Goal: Task Accomplishment & Management: Complete application form

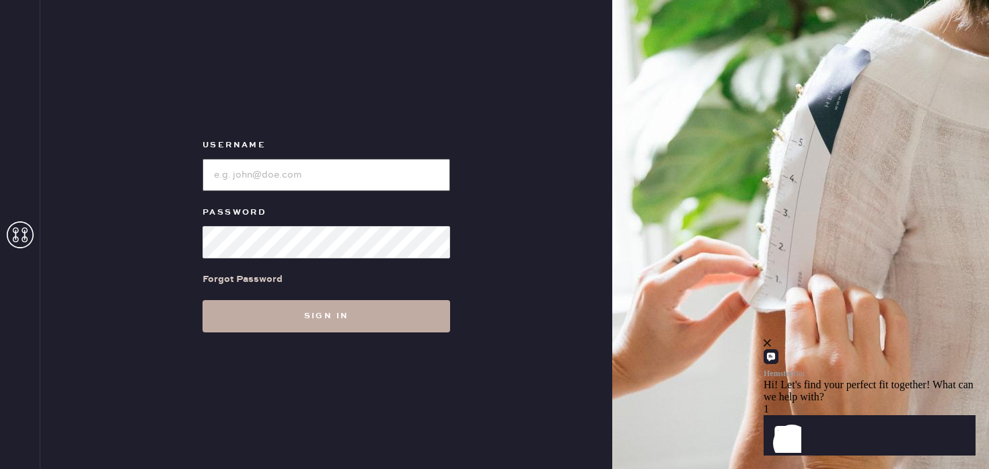
type input "Reformationstudiocity"
click at [275, 321] on button "Sign in" at bounding box center [327, 316] width 248 height 32
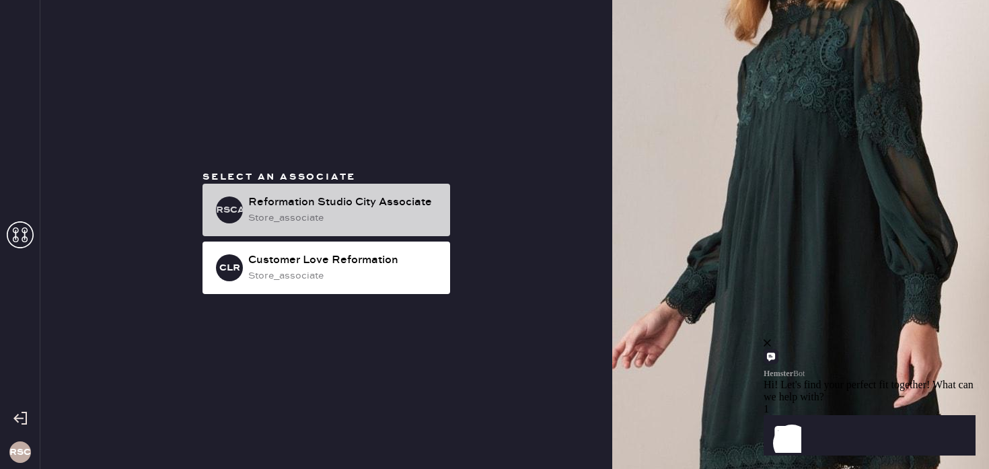
click at [380, 212] on div "store_associate" at bounding box center [343, 218] width 191 height 15
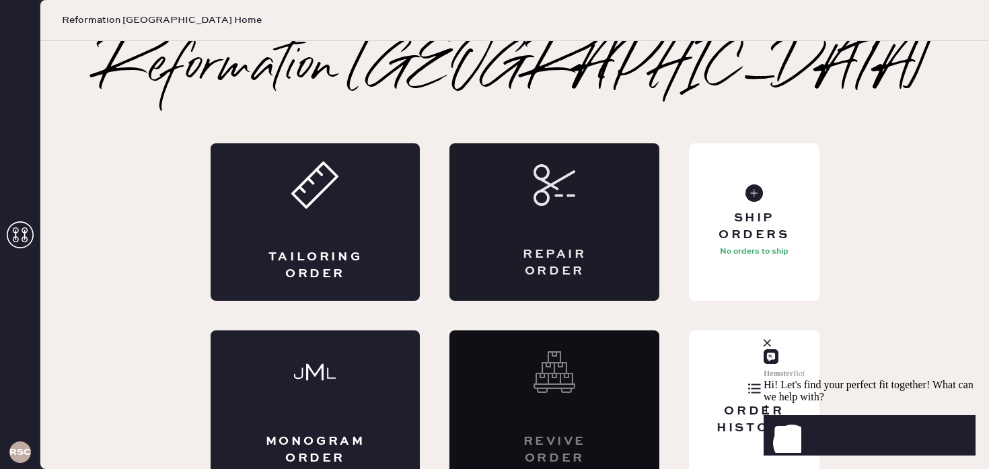
click at [572, 197] on icon at bounding box center [555, 185] width 42 height 42
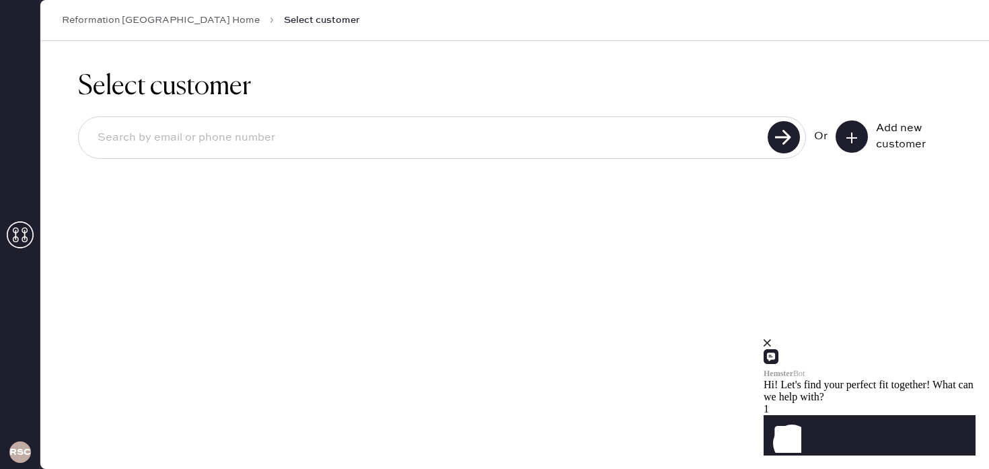
click at [186, 137] on input at bounding box center [425, 137] width 677 height 31
click at [851, 134] on icon at bounding box center [851, 137] width 13 height 13
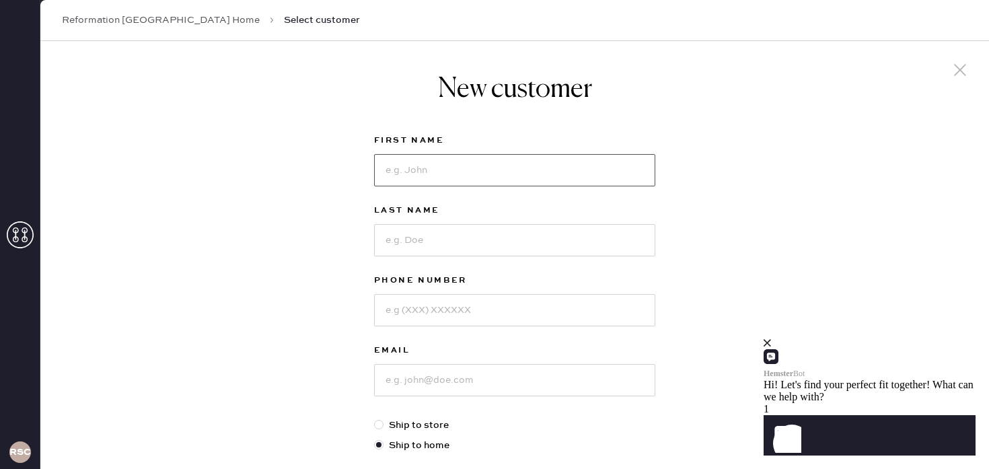
click at [410, 172] on input at bounding box center [514, 170] width 281 height 32
type input "Alisha"
click at [407, 230] on input at bounding box center [514, 240] width 281 height 32
type input "Ricardi"
click at [407, 304] on input at bounding box center [514, 310] width 281 height 32
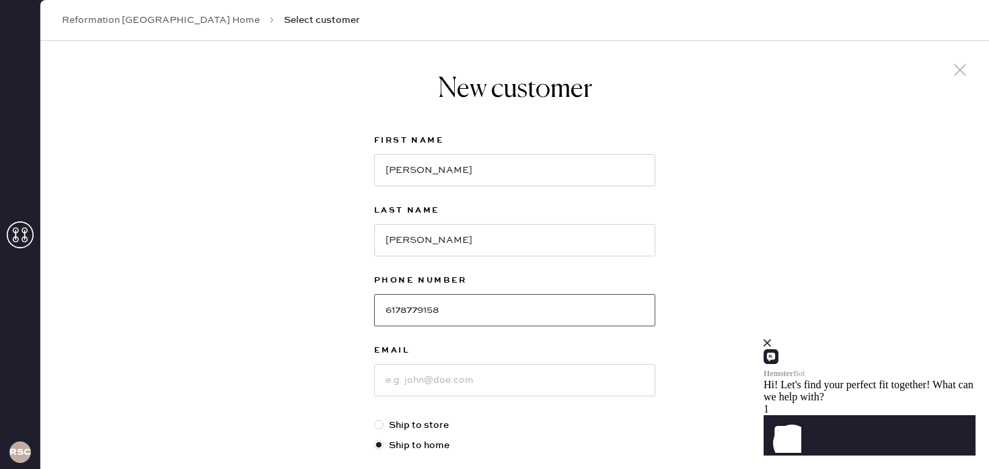
type input "6178779158"
click at [411, 376] on input at bounding box center [514, 380] width 281 height 32
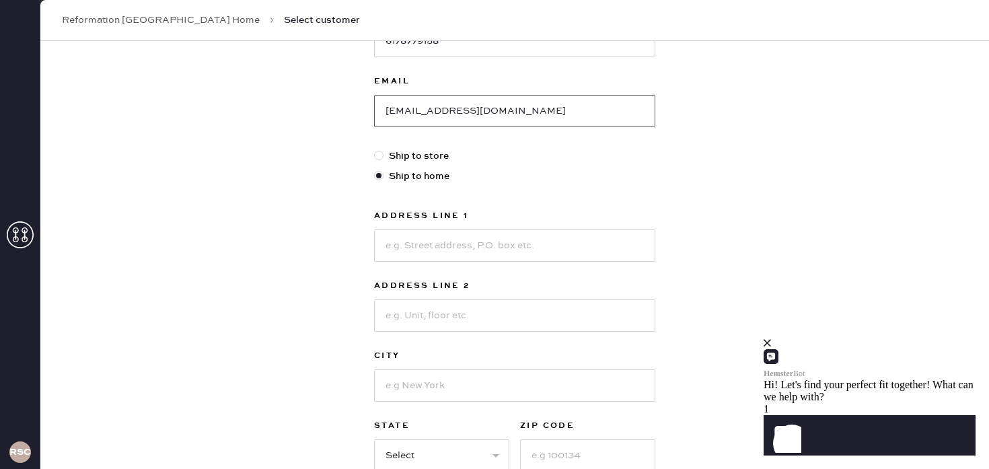
scroll to position [297, 0]
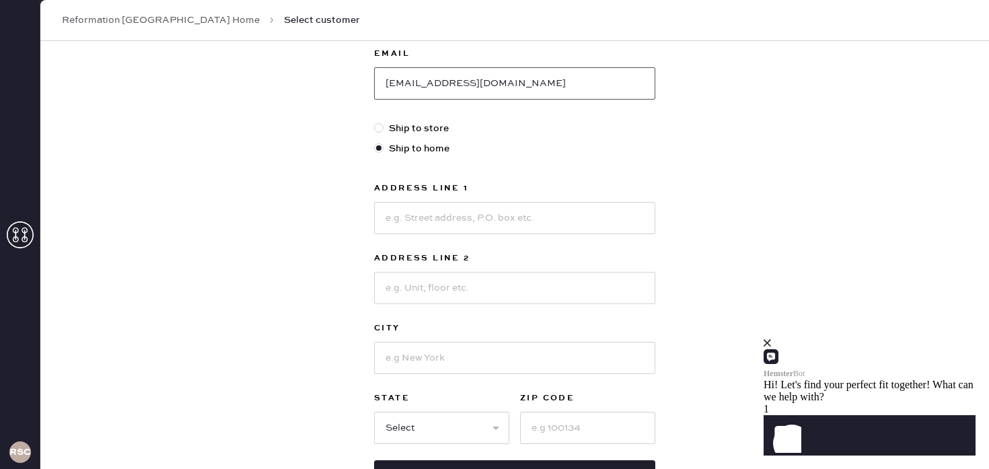
type input "ajricardi@gmail.com"
click at [425, 219] on input at bounding box center [514, 218] width 281 height 32
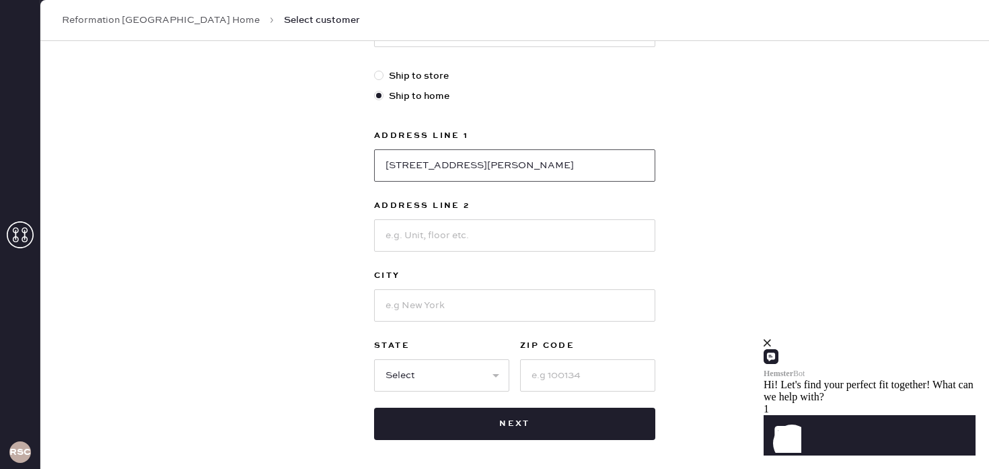
scroll to position [354, 0]
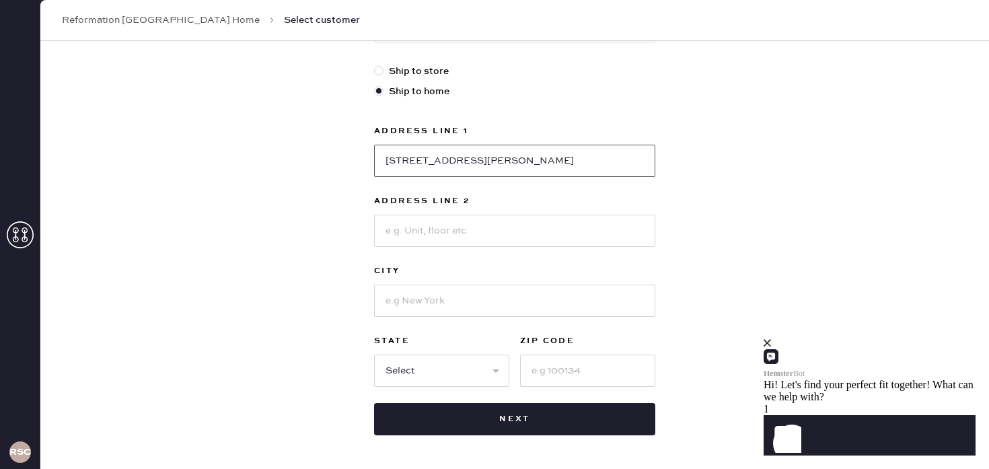
type input "4248 Laurel Canyaon Blvd APT206"
click at [414, 301] on input at bounding box center [514, 301] width 281 height 32
type input "L"
type input "Studio City"
click at [454, 363] on select "Select AK AL AR AZ CA CO CT DC DE FL GA HI IA ID IL IN KS KY LA MA MD ME MI MN …" at bounding box center [441, 371] width 135 height 32
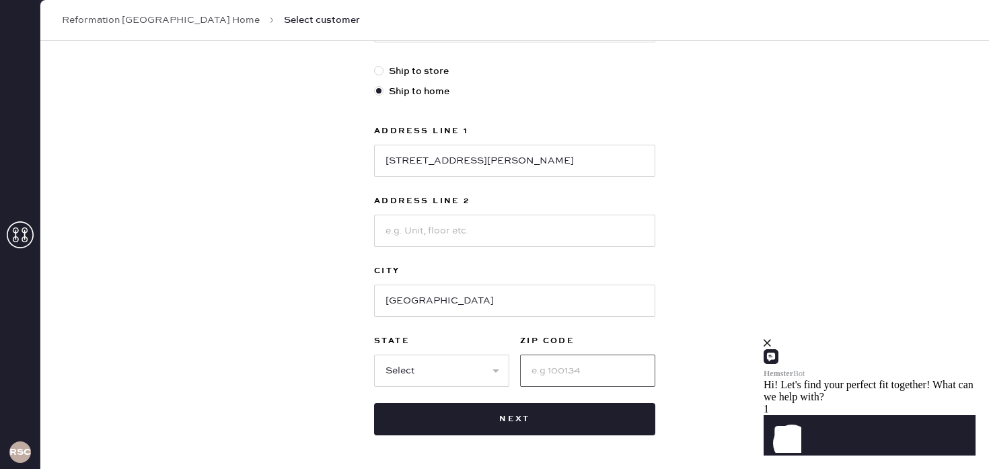
click at [543, 376] on input at bounding box center [587, 371] width 135 height 32
type input "91604"
click at [450, 365] on select "Select AK AL AR AZ CA CO CT DC DE FL GA HI IA ID IL IN KS KY LA MA MD ME MI MN …" at bounding box center [441, 371] width 135 height 32
select select "CA"
click at [374, 355] on select "Select AK AL AR AZ CA CO CT DC DE FL GA HI IA ID IL IN KS KY LA MA MD ME MI MN …" at bounding box center [441, 371] width 135 height 32
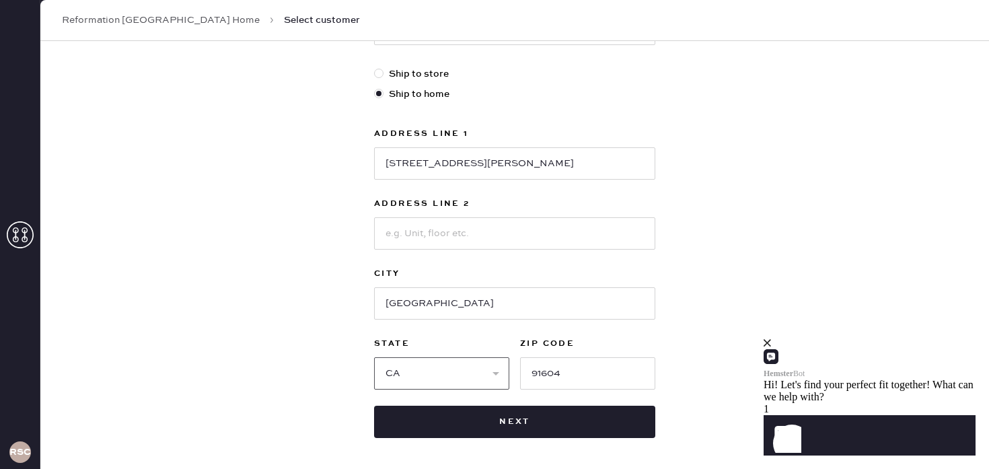
scroll to position [407, 0]
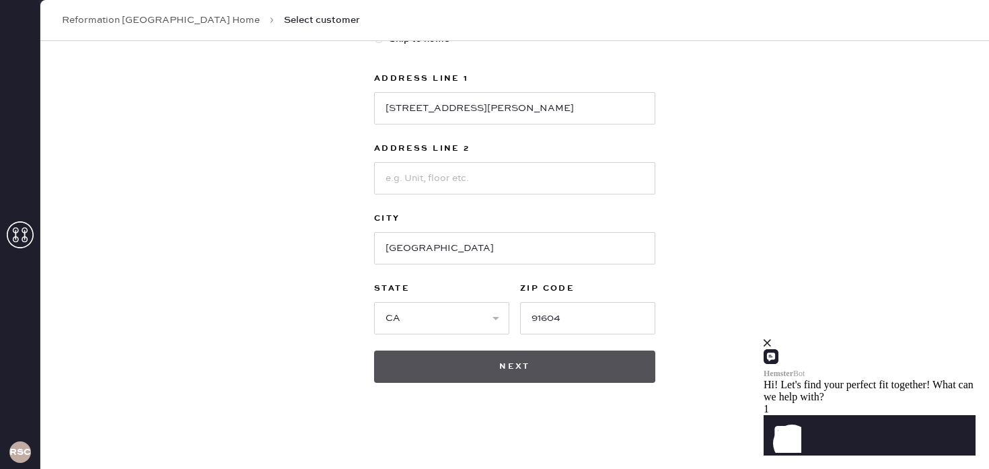
click at [508, 359] on button "Next" at bounding box center [514, 367] width 281 height 32
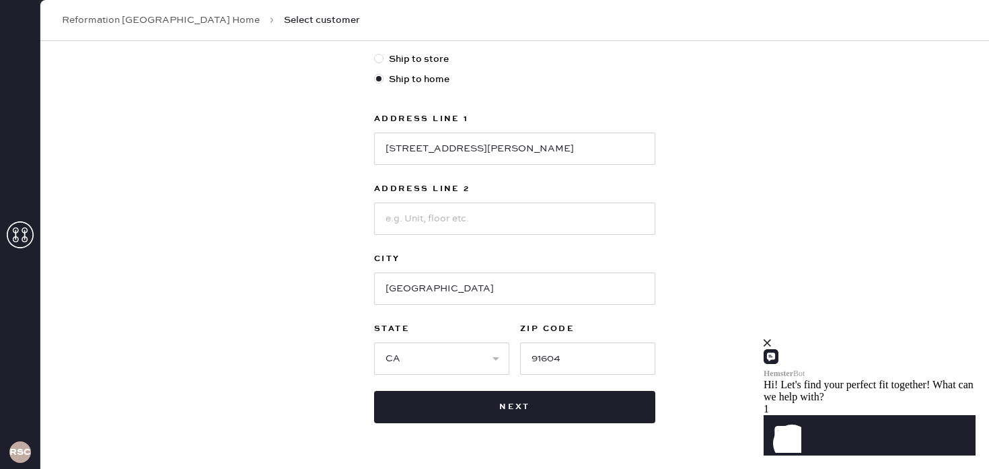
scroll to position [447, 0]
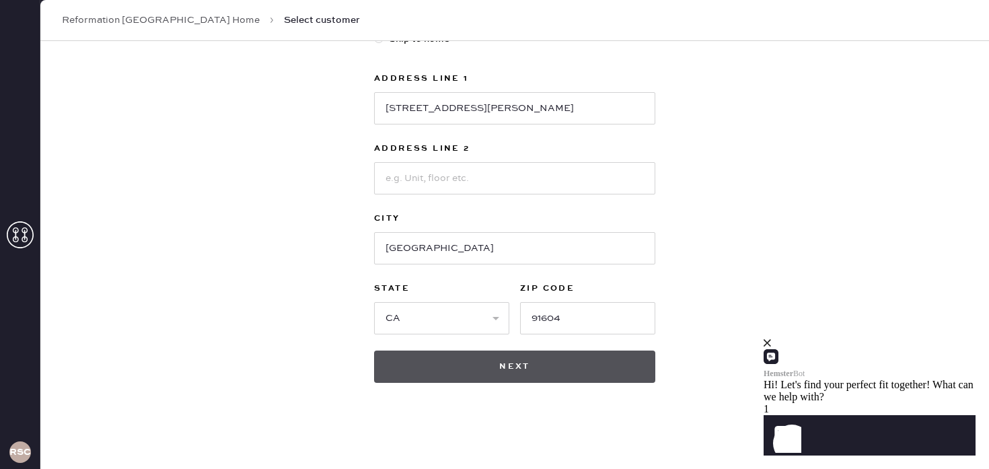
click at [499, 367] on button "Next" at bounding box center [514, 367] width 281 height 32
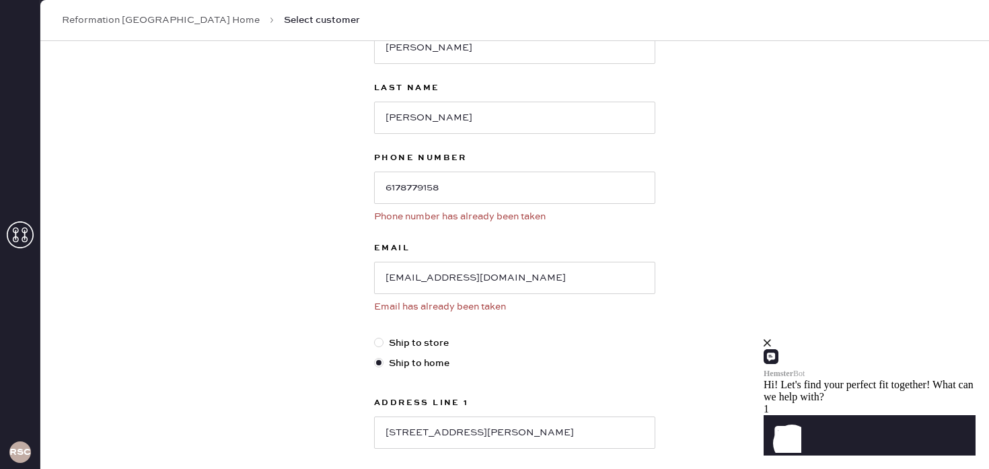
scroll to position [0, 0]
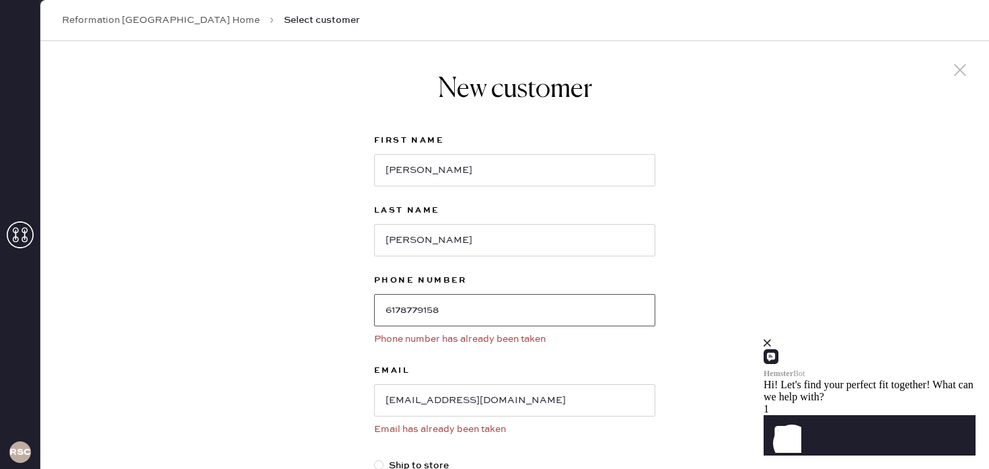
click at [453, 314] on input "6178779158" at bounding box center [514, 310] width 281 height 32
click at [443, 312] on input "6178779158" at bounding box center [514, 310] width 281 height 32
click at [402, 310] on input "6178779158" at bounding box center [514, 310] width 281 height 32
click at [386, 308] on input "617)8779158" at bounding box center [514, 310] width 281 height 32
type input "(617)8779158"
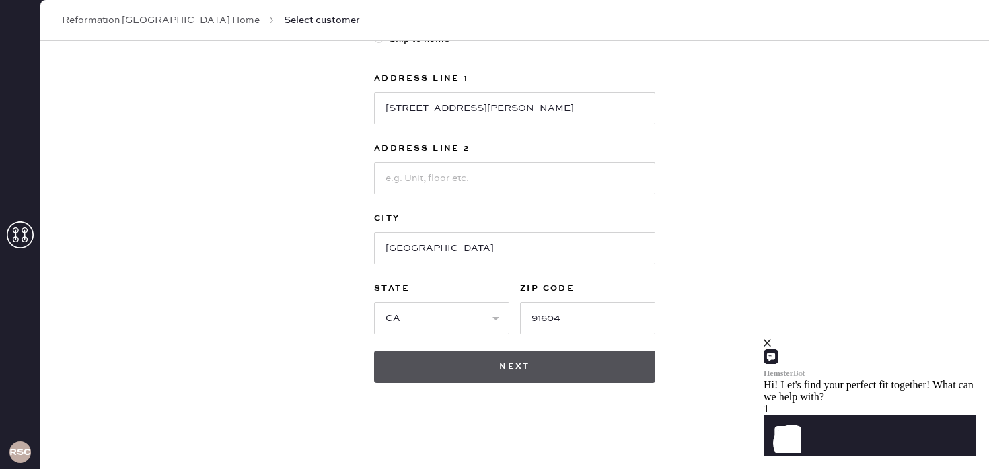
click at [580, 365] on button "Next" at bounding box center [514, 367] width 281 height 32
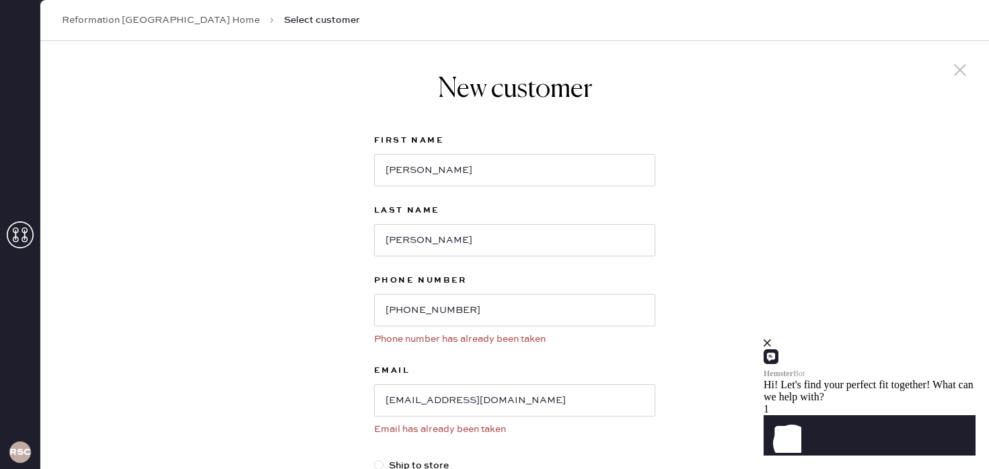
scroll to position [32, 0]
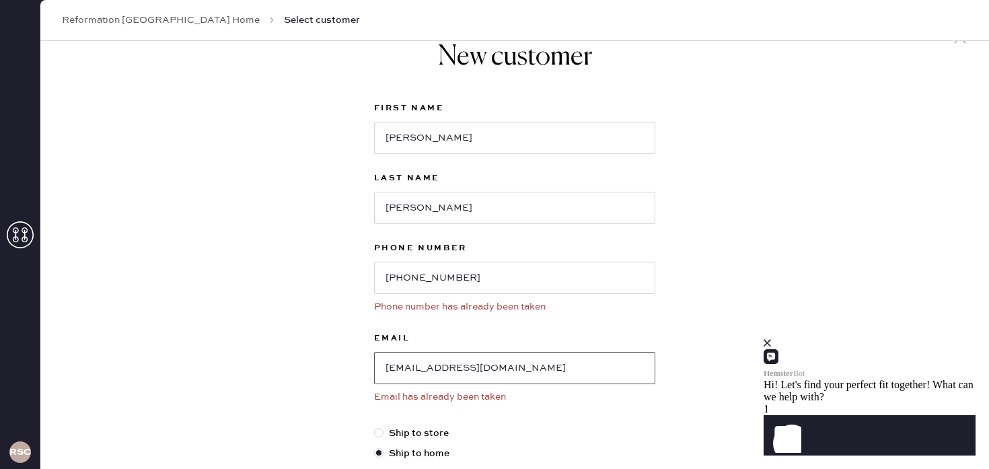
drag, startPoint x: 503, startPoint y: 370, endPoint x: 357, endPoint y: 367, distance: 146.8
click at [357, 367] on div "New customer First Name Alisha Last Name Ricardi Phone Number (617)8779158 Phon…" at bounding box center [514, 446] width 949 height 875
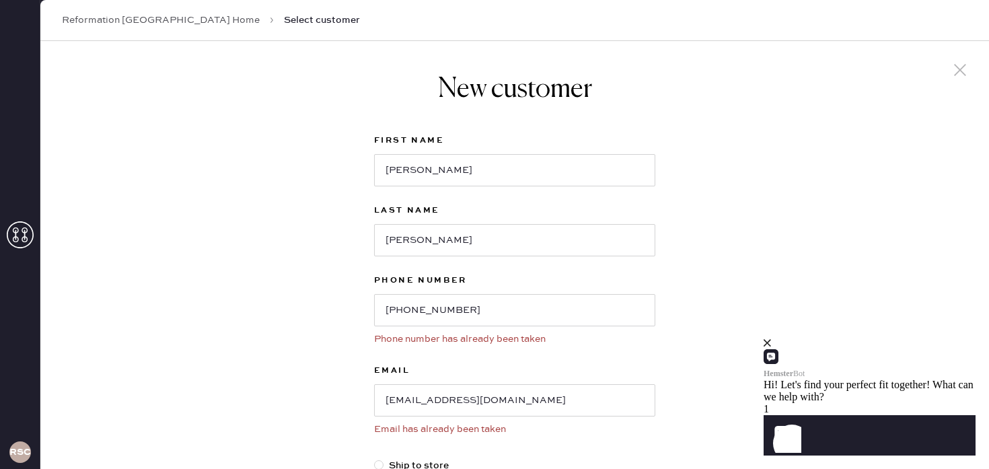
click at [957, 73] on icon at bounding box center [960, 70] width 20 height 20
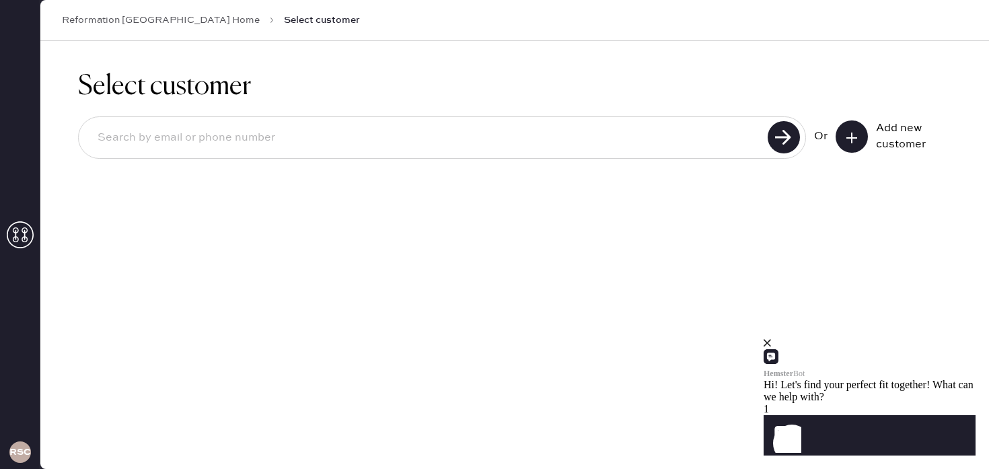
click at [287, 136] on input at bounding box center [425, 137] width 677 height 31
type input "6178779158"
click at [773, 139] on use at bounding box center [784, 137] width 32 height 32
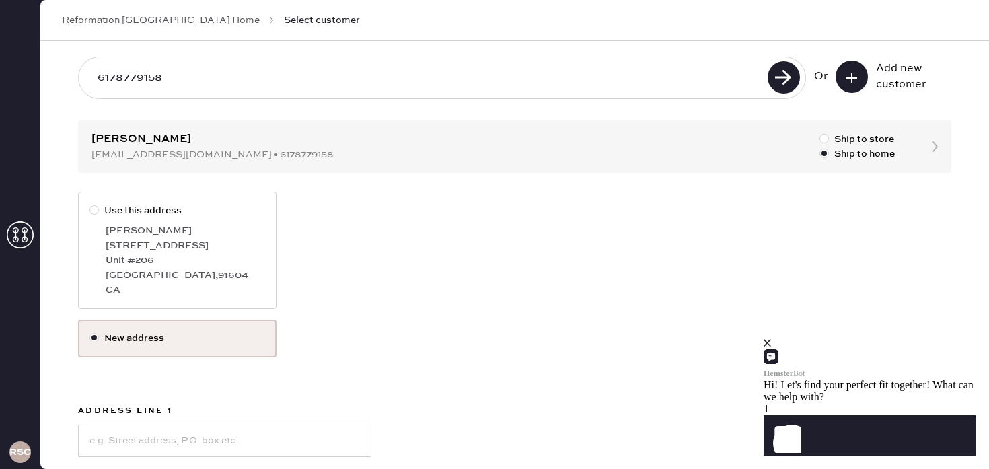
scroll to position [81, 0]
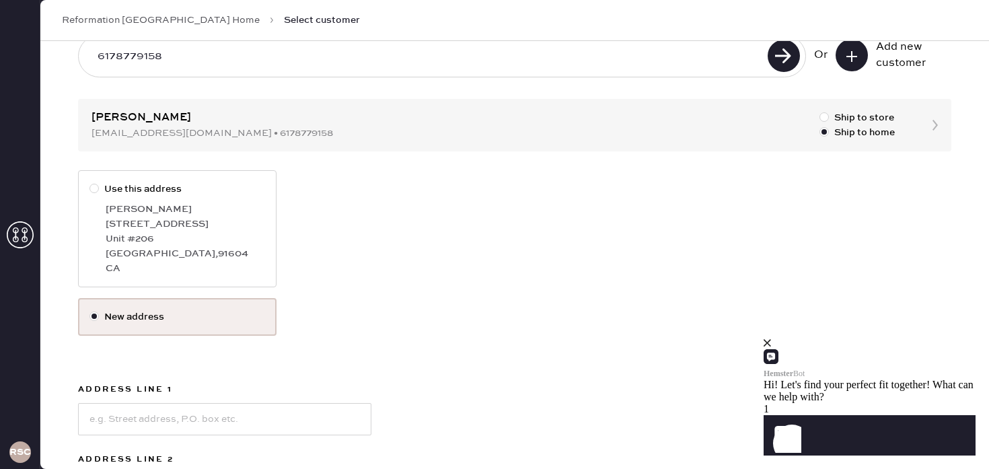
click at [92, 188] on div at bounding box center [94, 188] width 9 height 9
click at [90, 182] on input "Use this address" at bounding box center [90, 182] width 1 height 1
radio input "true"
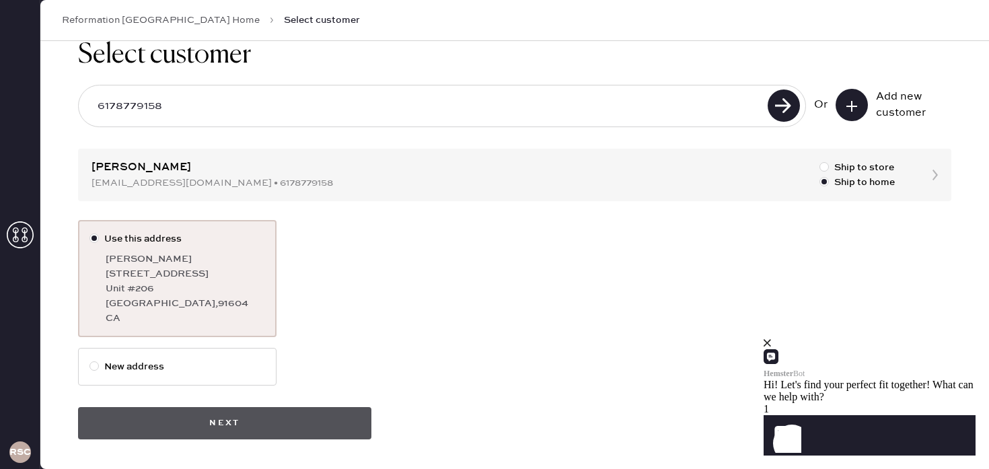
click at [225, 412] on button "Next" at bounding box center [224, 423] width 293 height 32
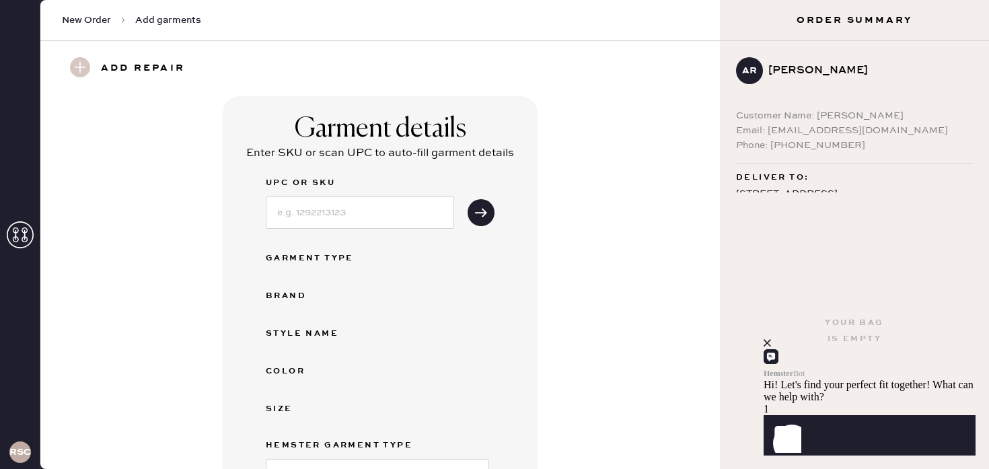
click at [957, 349] on div "close" at bounding box center [870, 343] width 212 height 12
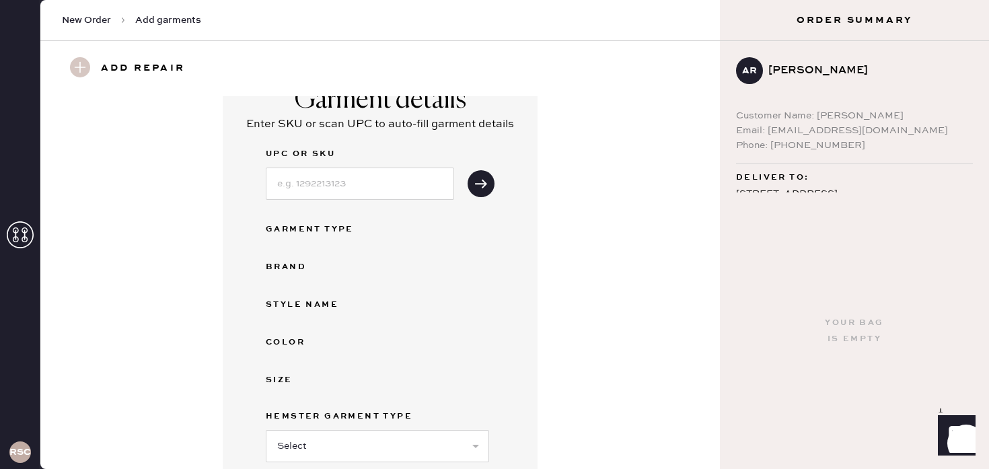
scroll to position [36, 0]
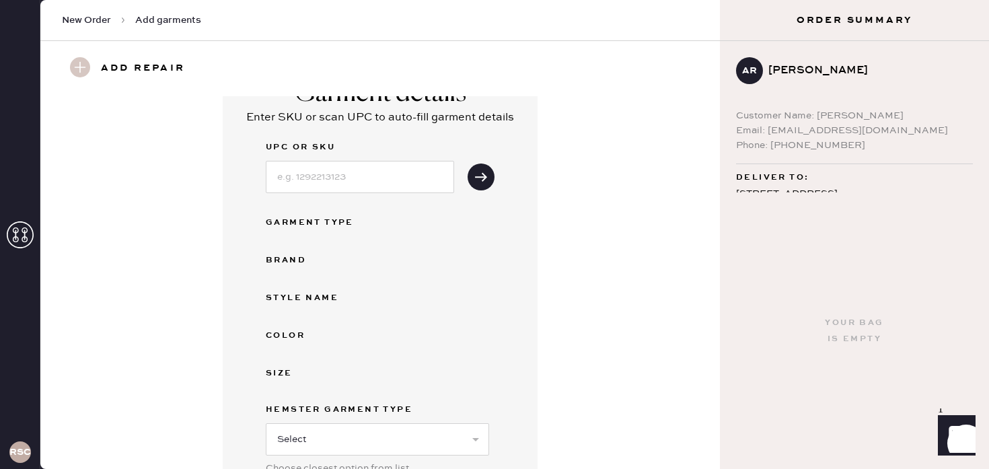
click at [319, 223] on div "Garment Type" at bounding box center [320, 223] width 108 height 16
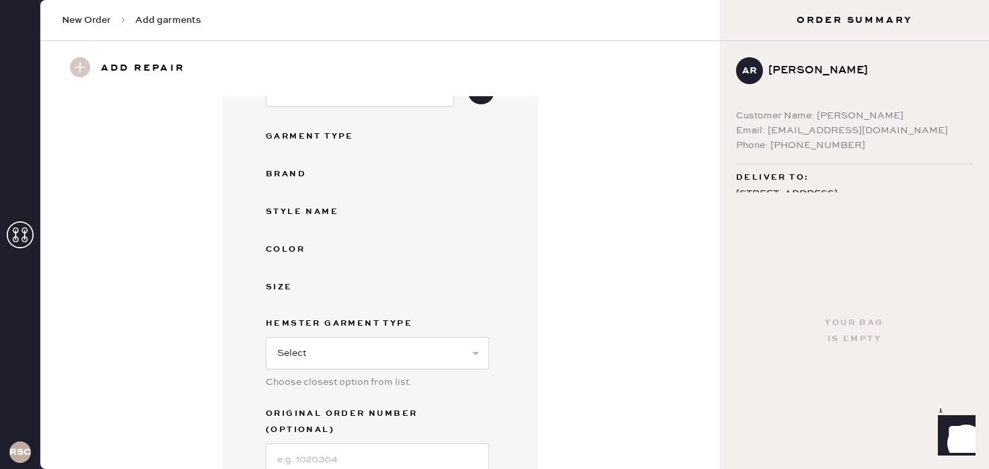
scroll to position [134, 0]
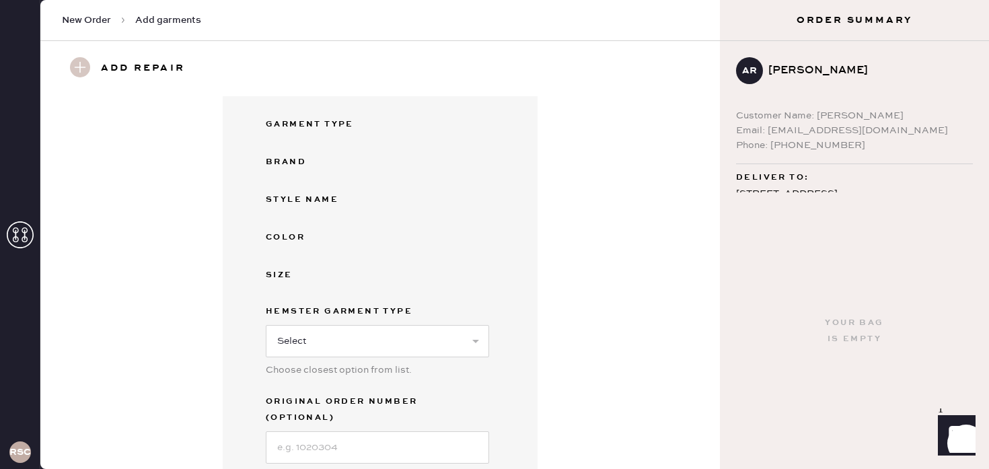
click at [287, 240] on div "Color" at bounding box center [320, 238] width 108 height 16
click at [311, 343] on select "Select Basic Skirt Jeans Leggings Pants Shorts Basic Sleeved Dress Basic Sleeve…" at bounding box center [377, 341] width 223 height 32
select select "8"
click at [266, 325] on select "Select Basic Skirt Jeans Leggings Pants Shorts Basic Sleeved Dress Basic Sleeve…" at bounding box center [377, 341] width 223 height 32
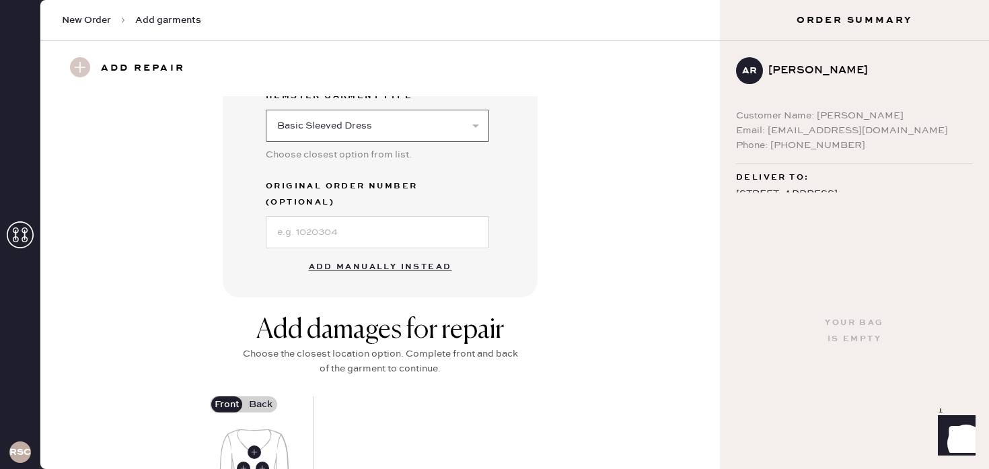
scroll to position [363, 0]
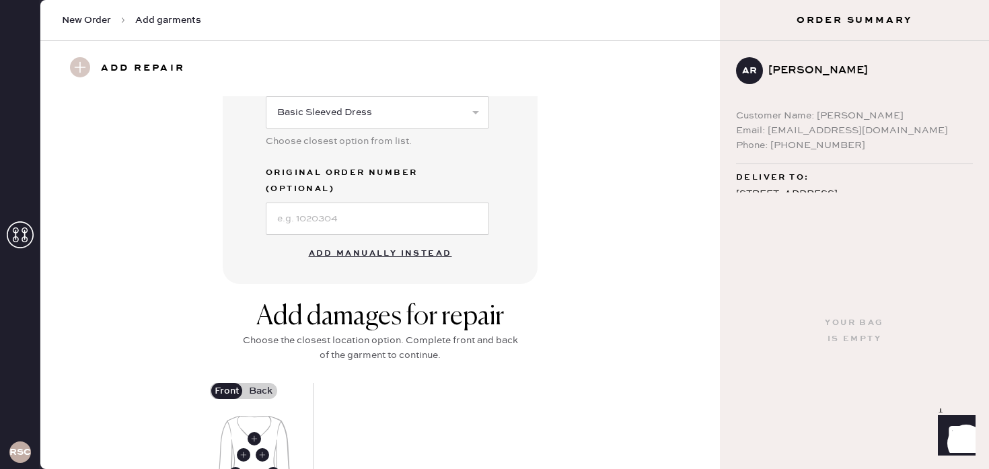
click at [361, 240] on button "Add manually instead" at bounding box center [381, 253] width 160 height 27
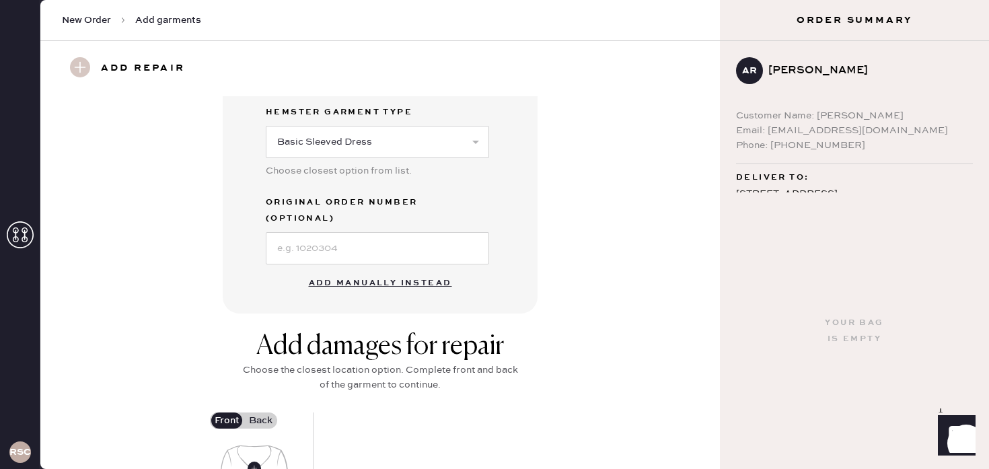
select select "8"
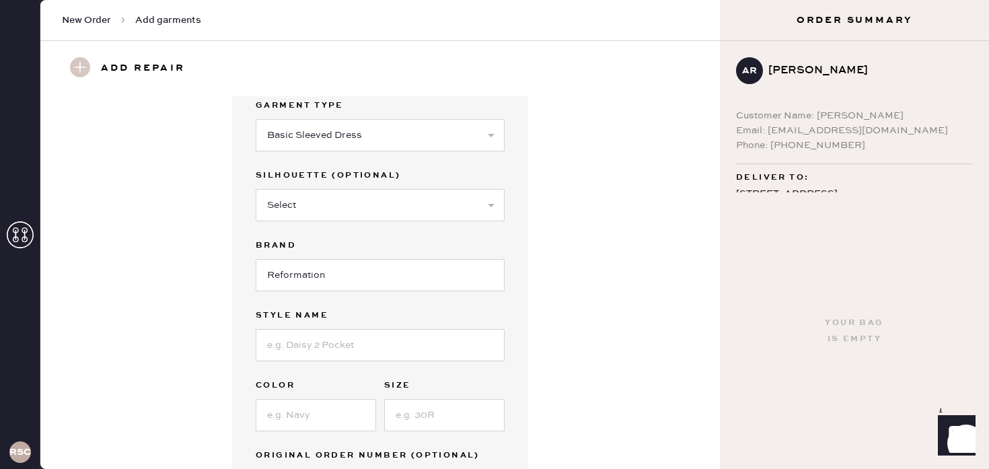
scroll to position [0, 0]
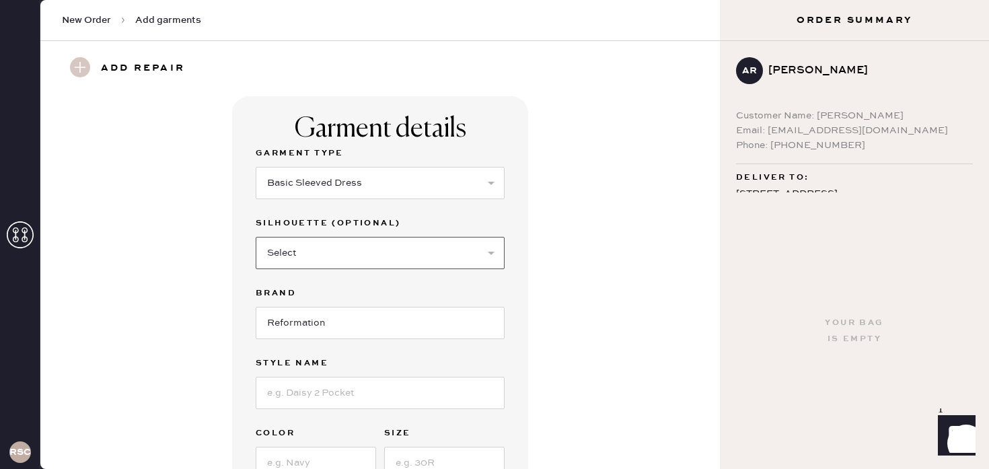
click at [302, 252] on select "Select Maxi Dress Midi Dress Mini Dress Other" at bounding box center [380, 253] width 249 height 32
select select "26"
click at [256, 237] on select "Select Maxi Dress Midi Dress Mini Dress Other" at bounding box center [380, 253] width 249 height 32
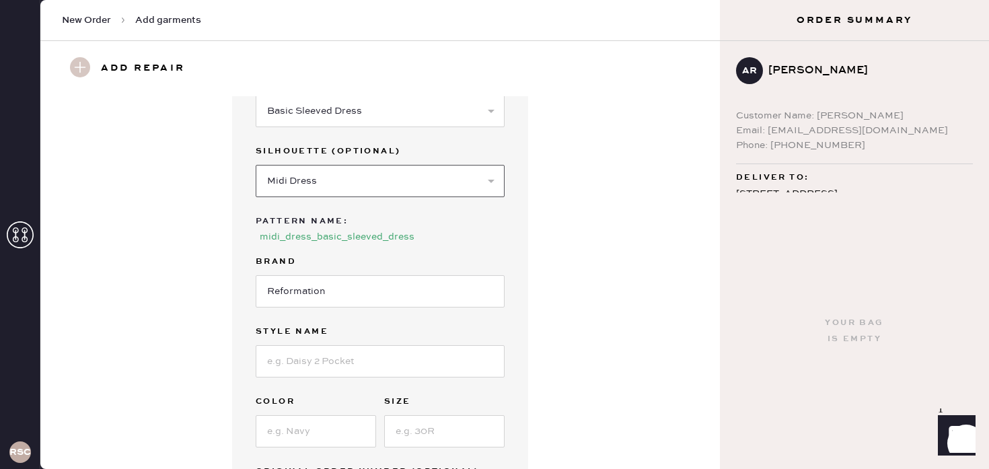
scroll to position [133, 0]
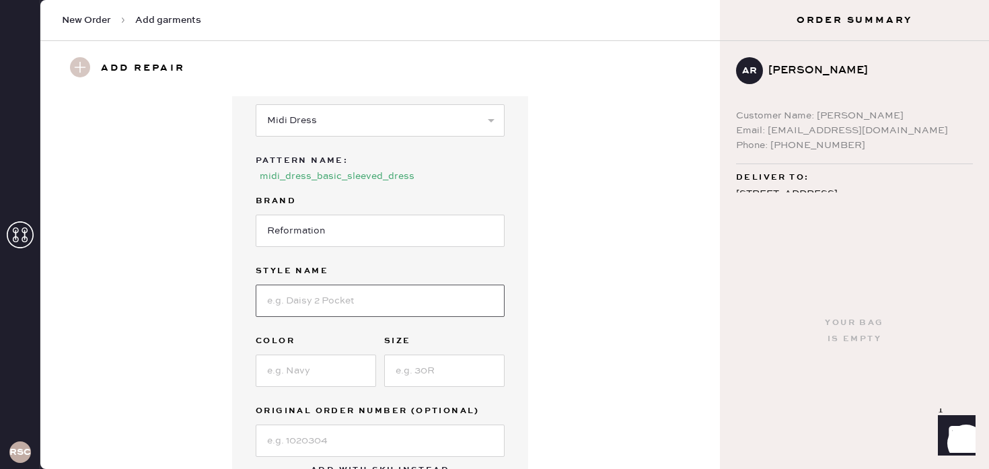
click at [311, 289] on input at bounding box center [380, 301] width 249 height 32
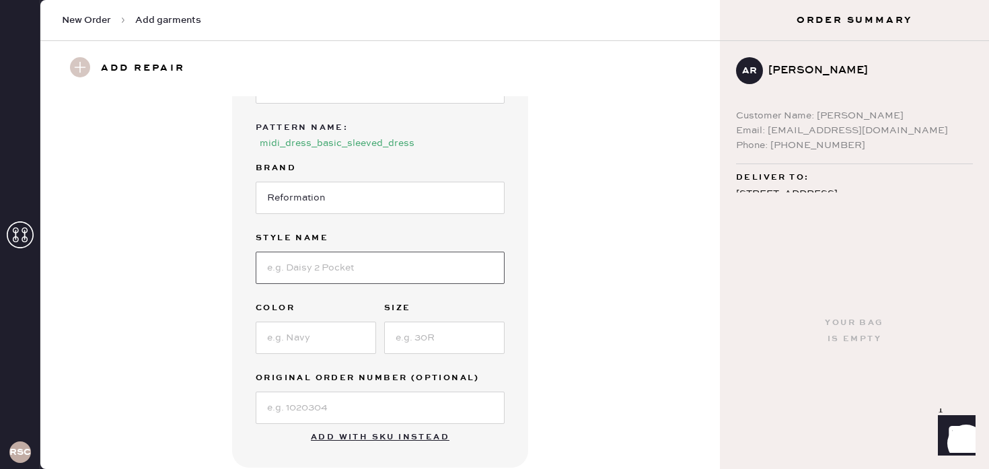
scroll to position [167, 0]
click at [316, 328] on input at bounding box center [316, 336] width 120 height 32
type input "Dark Green and Black"
click at [422, 322] on input at bounding box center [444, 336] width 120 height 32
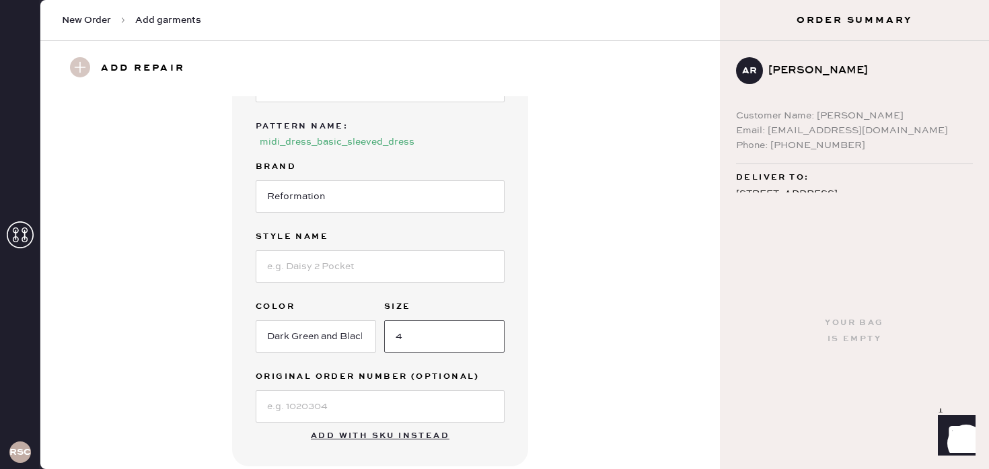
scroll to position [236, 0]
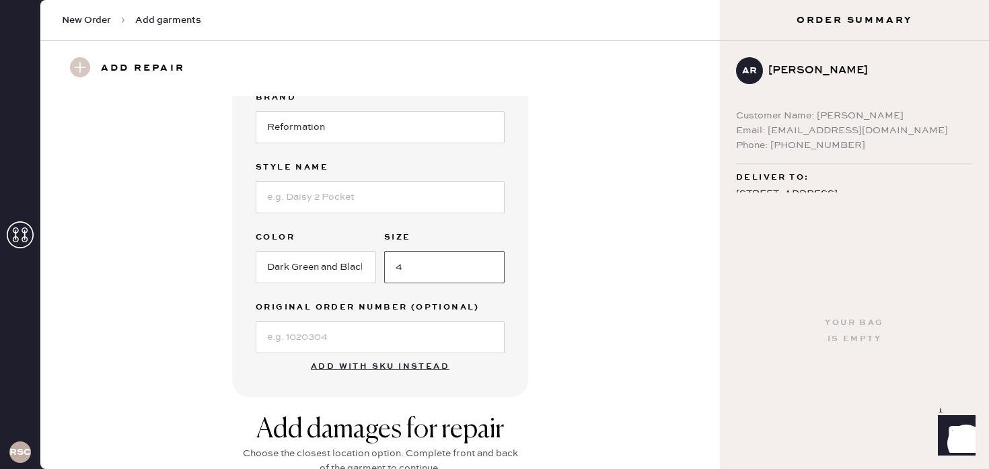
type input "4"
click at [279, 322] on input at bounding box center [380, 337] width 249 height 32
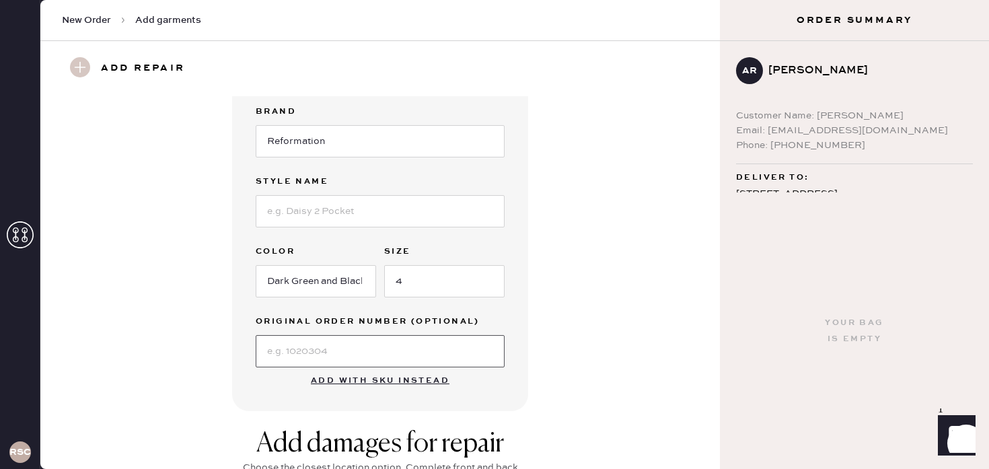
scroll to position [145, 0]
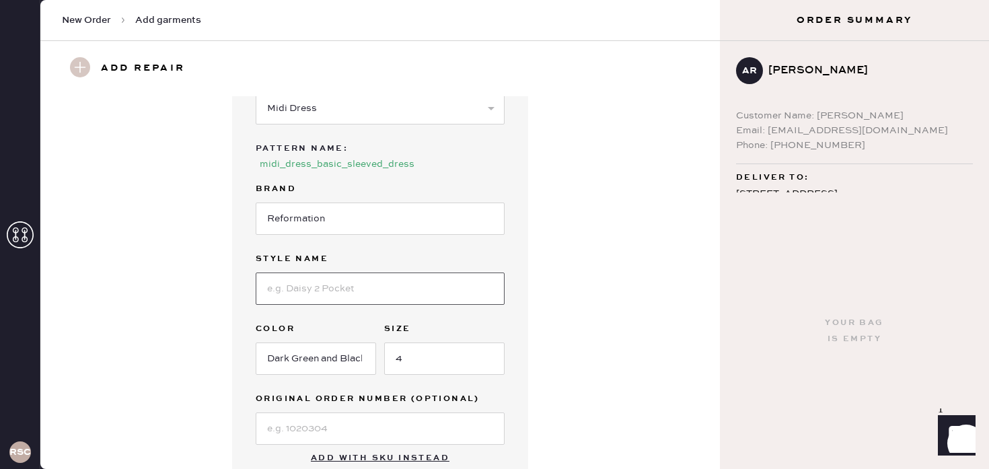
click at [306, 279] on input at bounding box center [380, 289] width 249 height 32
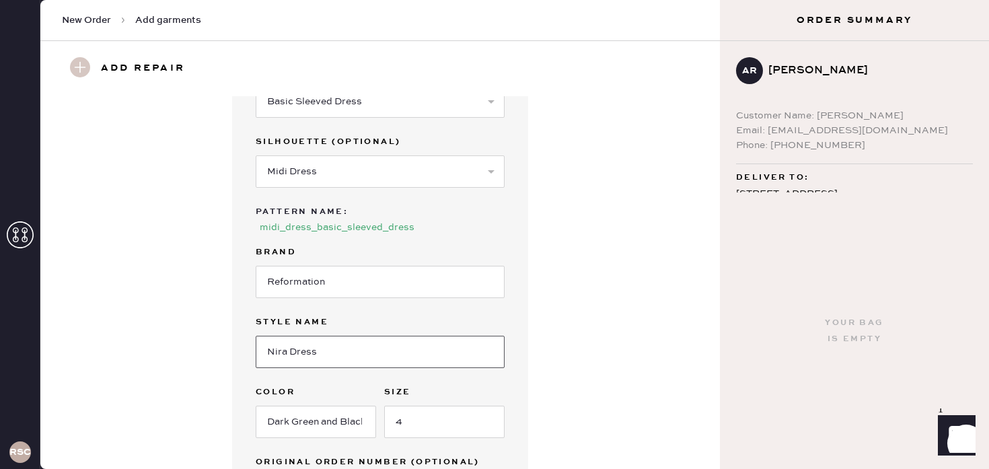
scroll to position [96, 0]
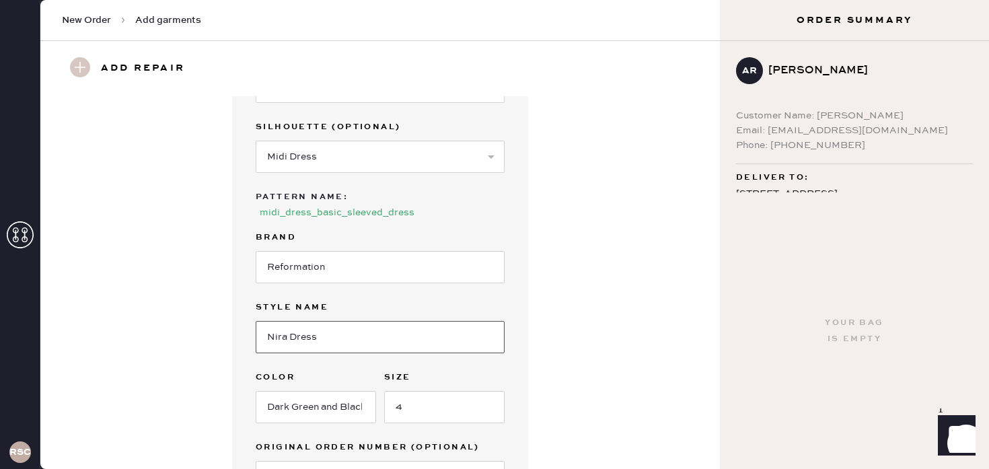
click at [274, 322] on input "Nira Dress" at bounding box center [380, 337] width 249 height 32
click at [328, 321] on input "Naira Dress" at bounding box center [380, 337] width 249 height 32
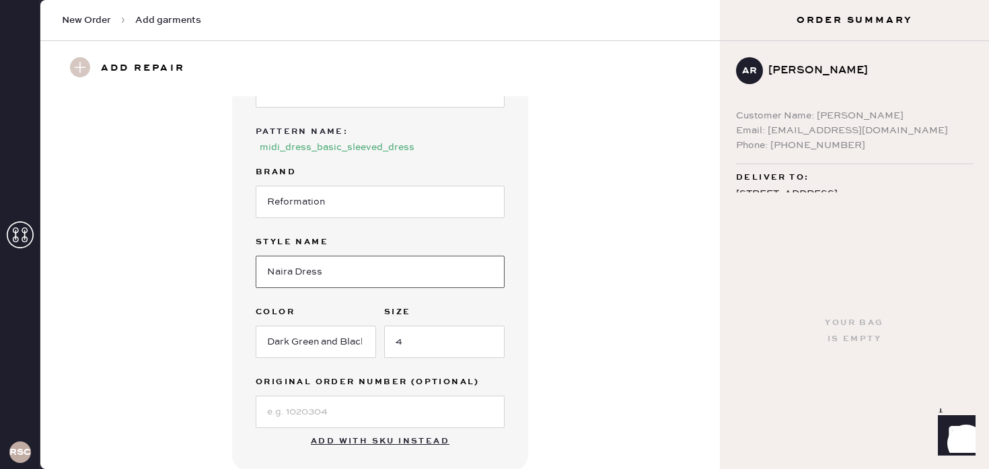
scroll to position [163, 0]
type input "Naira Dress"
click at [366, 326] on input "Dark Green and Black" at bounding box center [316, 340] width 120 height 32
click at [351, 324] on input "Dark Green and Black" at bounding box center [316, 340] width 120 height 32
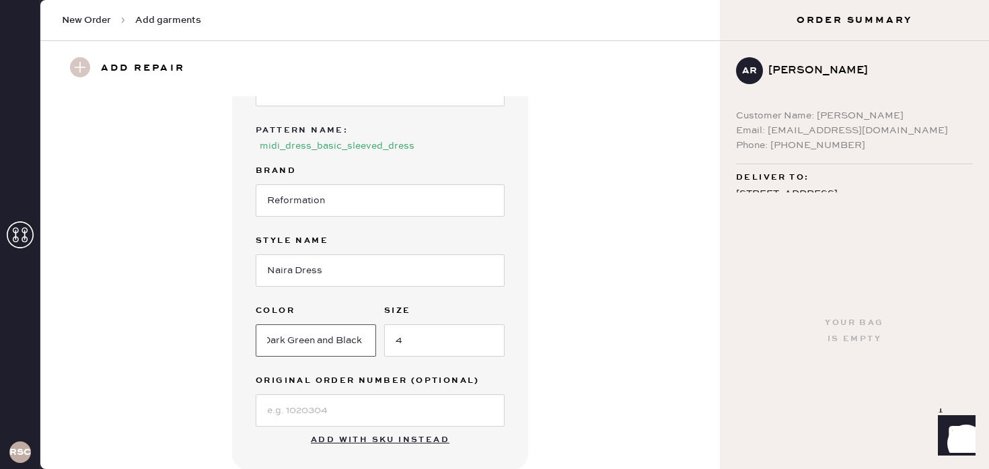
click at [365, 326] on input "Dark Green and Black" at bounding box center [316, 340] width 120 height 32
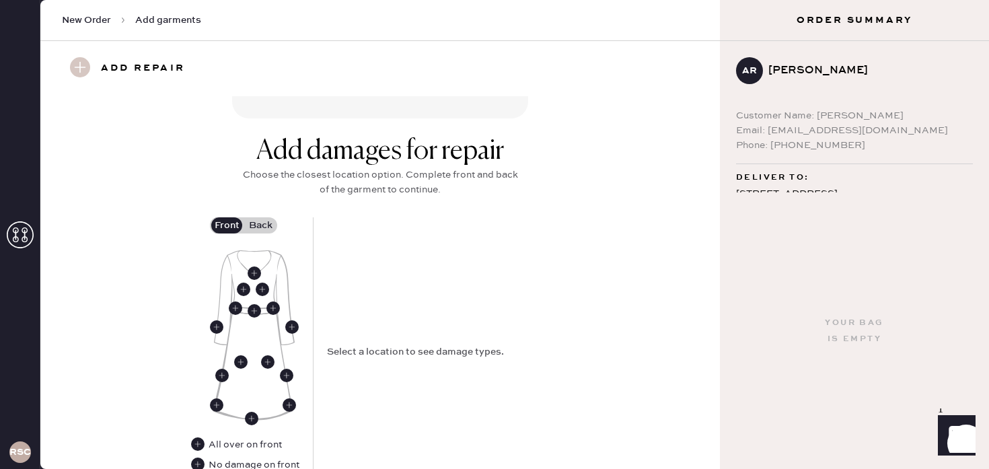
scroll to position [516, 0]
type input "Dark Green and Black (Solana)"
click at [240, 300] on use at bounding box center [235, 306] width 13 height 13
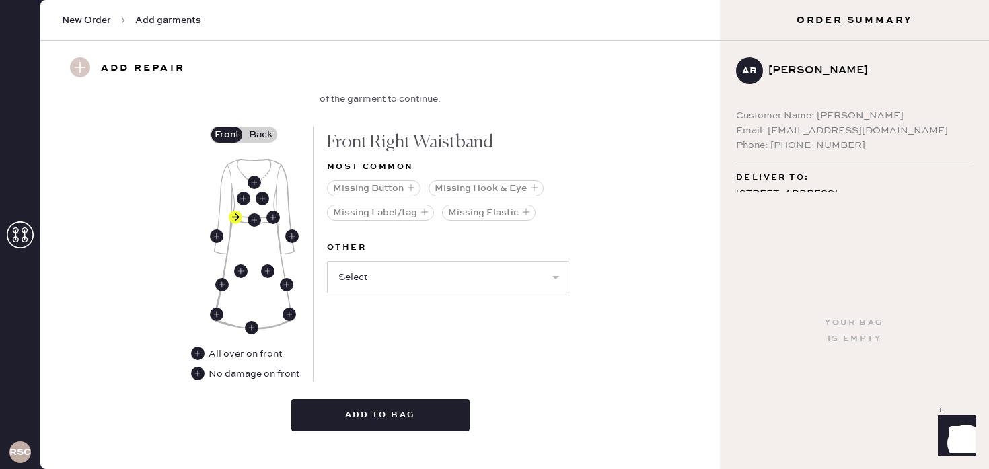
scroll to position [607, 0]
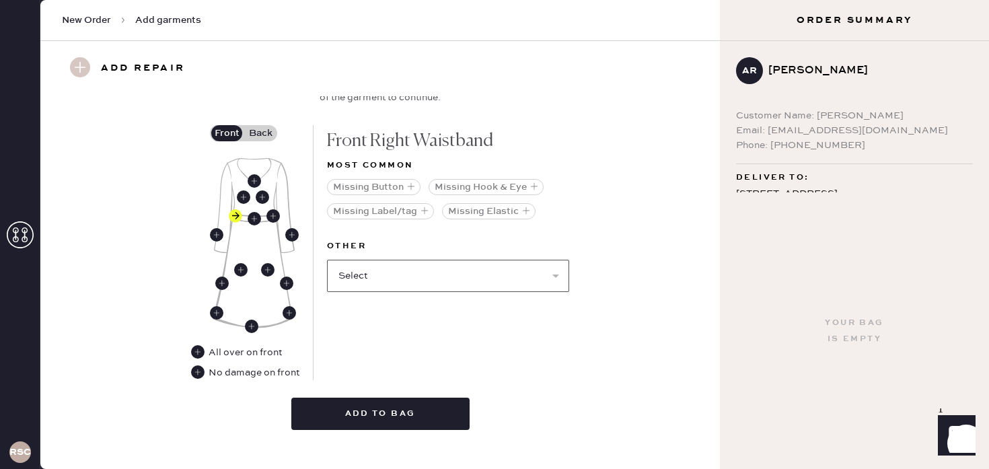
click at [500, 265] on select "Select Broken / Ripped Hem Broken Beads Broken Belt Loop Broken Button Broken C…" at bounding box center [448, 276] width 242 height 32
select select "2001"
click at [327, 260] on select "Select Broken / Ripped Hem Broken Beads Broken Belt Loop Broken Button Broken C…" at bounding box center [448, 276] width 242 height 32
select select
click at [371, 349] on button "Seam Rip ( 1 )" at bounding box center [364, 357] width 69 height 16
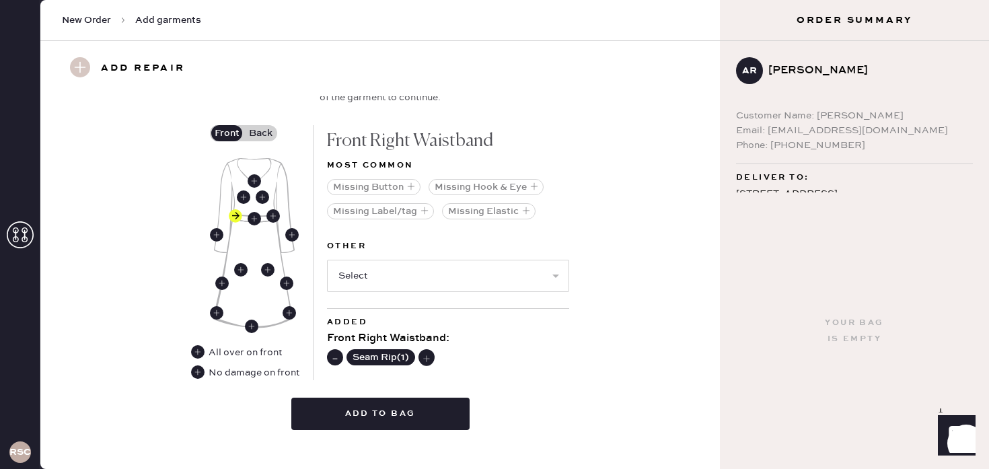
click at [425, 351] on use at bounding box center [426, 358] width 15 height 15
click at [331, 351] on use at bounding box center [334, 357] width 13 height 13
click at [512, 347] on div "Seam Rip ( 1 )" at bounding box center [448, 356] width 242 height 19
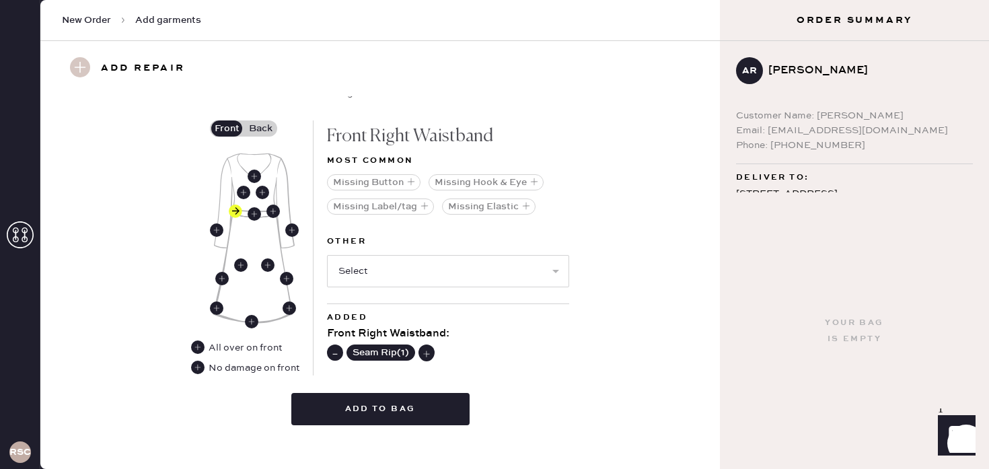
scroll to position [65, 0]
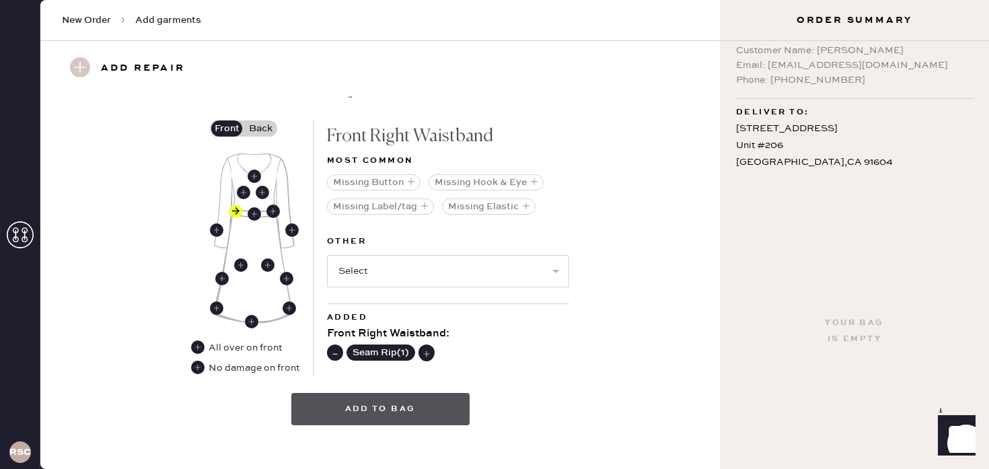
click at [345, 395] on button "Add to bag" at bounding box center [380, 409] width 178 height 32
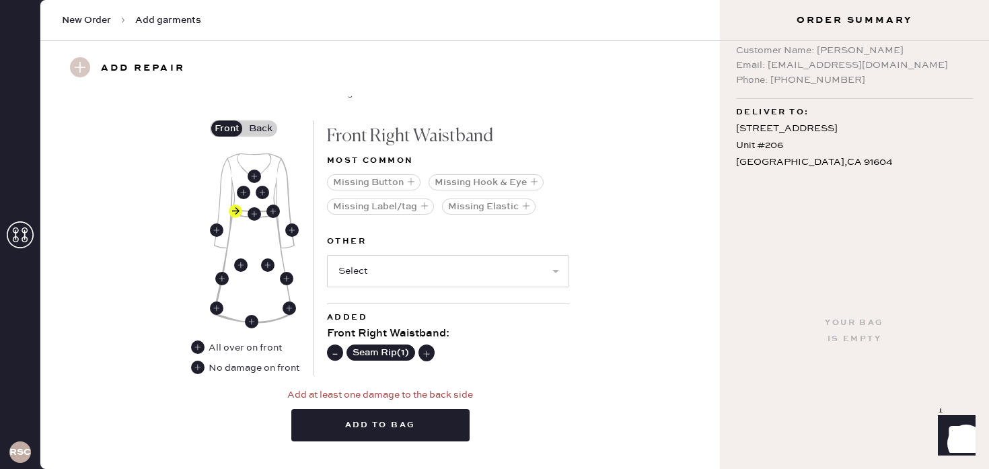
click at [263, 120] on label "Back" at bounding box center [261, 128] width 34 height 16
click at [260, 129] on input "Back" at bounding box center [260, 129] width 0 height 0
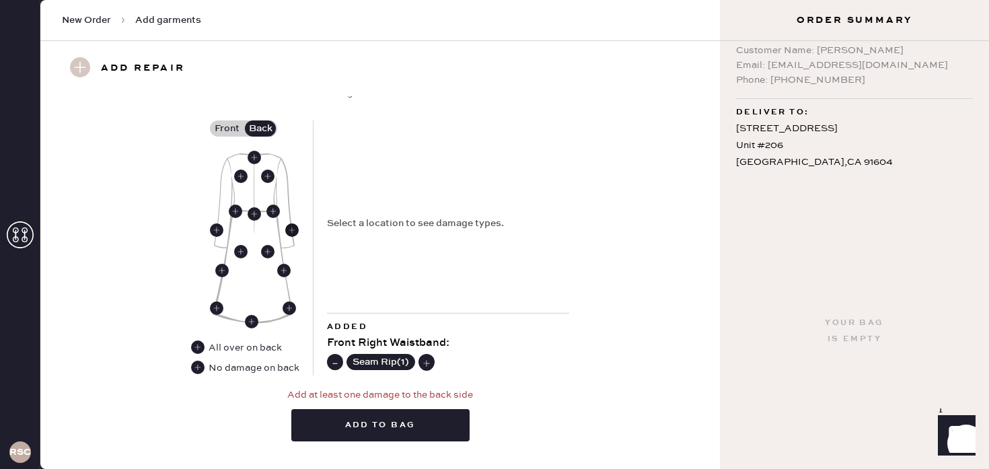
click at [296, 223] on use at bounding box center [291, 229] width 13 height 13
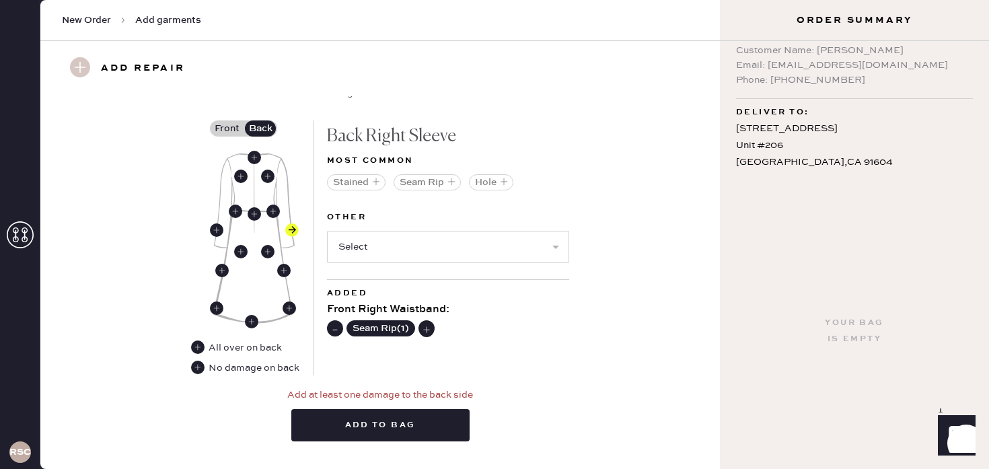
click at [333, 322] on use at bounding box center [334, 328] width 13 height 13
click at [273, 205] on use at bounding box center [273, 211] width 13 height 13
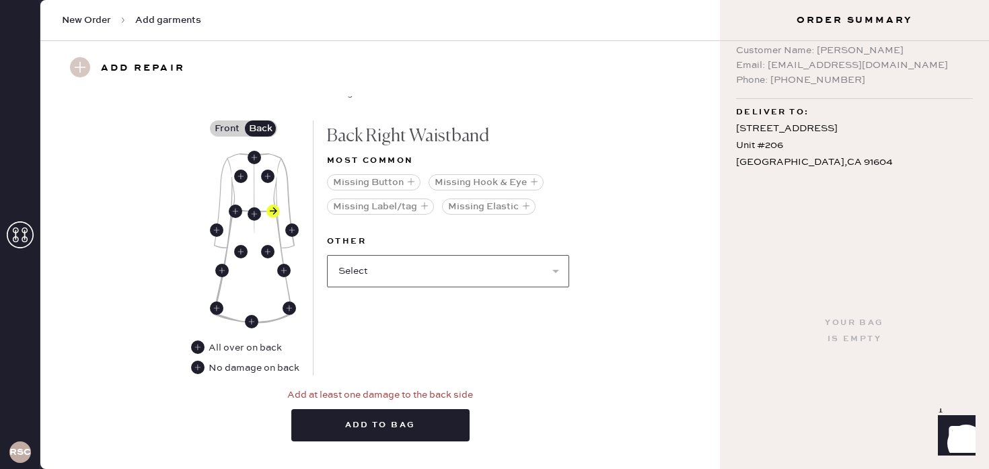
click at [365, 255] on select "Select Broken / Ripped Hem Broken Beads Broken Belt Loop Broken Button Broken C…" at bounding box center [448, 271] width 242 height 32
select select "2001"
click at [327, 255] on select "Select Broken / Ripped Hem Broken Beads Broken Belt Loop Broken Button Broken C…" at bounding box center [448, 271] width 242 height 32
select select
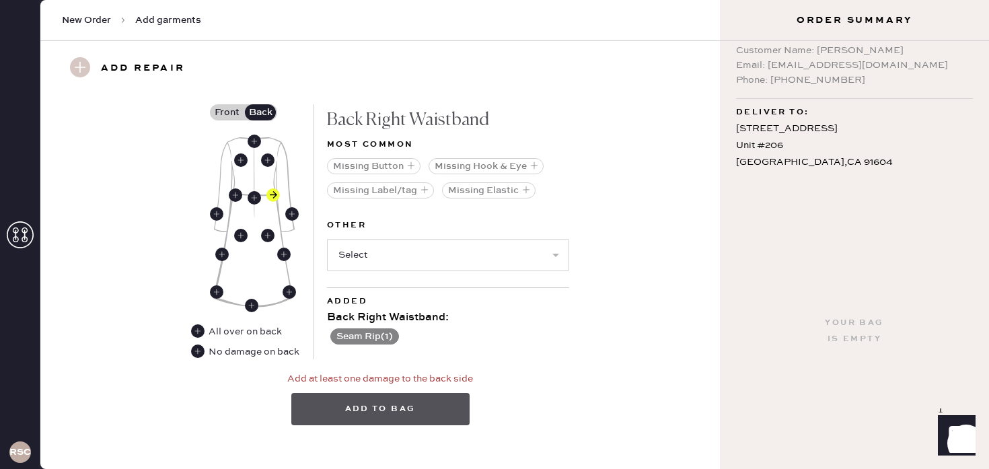
click at [359, 396] on button "Add to bag" at bounding box center [380, 409] width 178 height 32
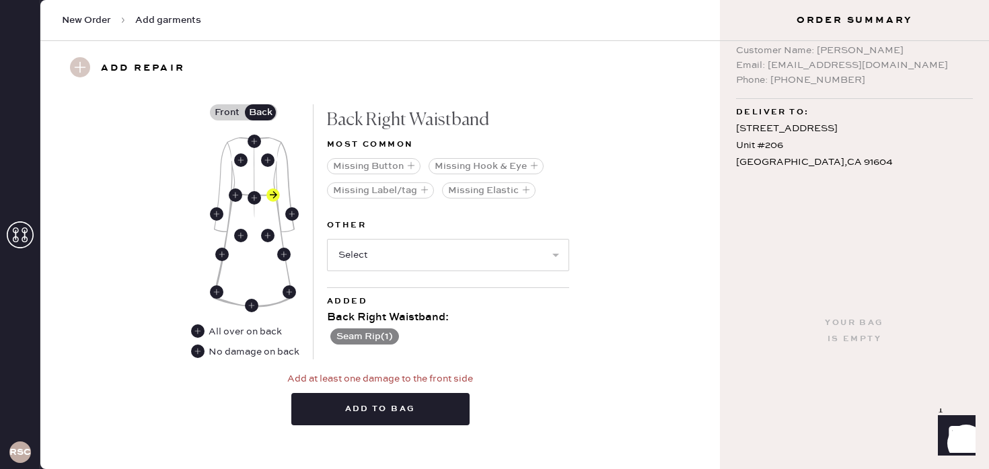
click at [512, 337] on div "Back Right Waistband Most common Missing Button Missing Hook & Eye Missing Labe…" at bounding box center [448, 231] width 242 height 255
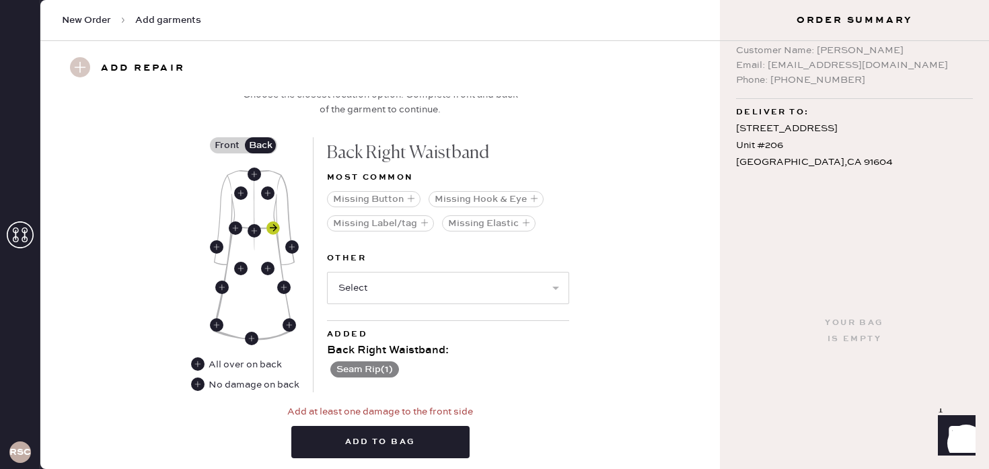
scroll to position [593, 0]
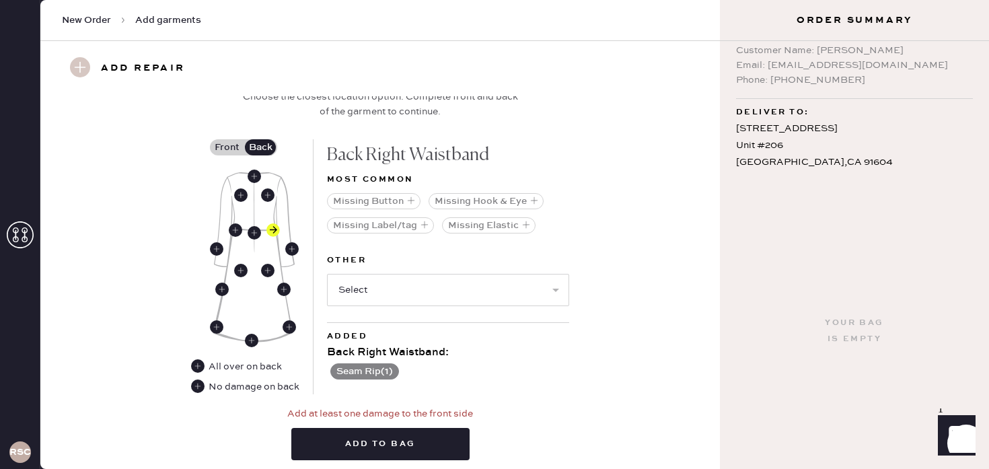
click at [227, 139] on label "Front" at bounding box center [227, 147] width 34 height 16
click at [227, 147] on input "Front" at bounding box center [227, 147] width 0 height 0
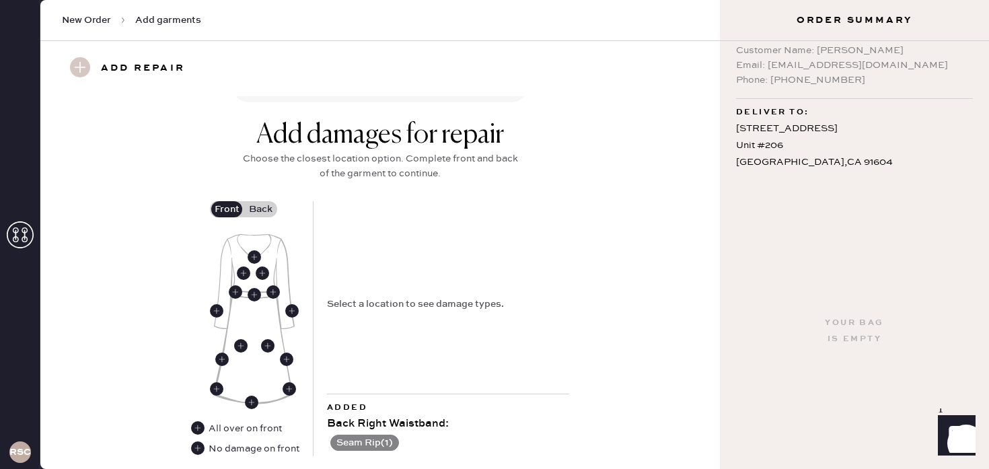
scroll to position [530, 0]
click at [351, 297] on div "Select a location to see damage types." at bounding box center [415, 304] width 177 height 15
click at [272, 286] on use at bounding box center [273, 292] width 13 height 13
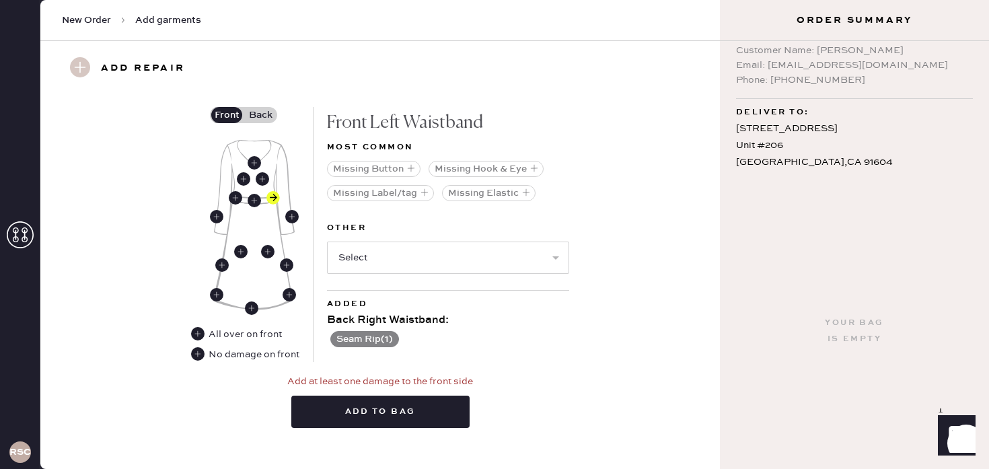
scroll to position [626, 0]
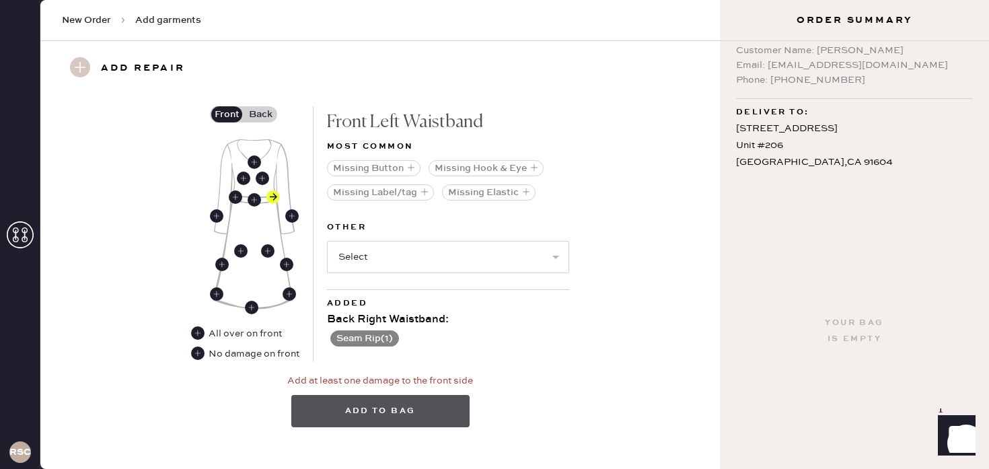
click at [367, 398] on button "Add to bag" at bounding box center [380, 411] width 178 height 32
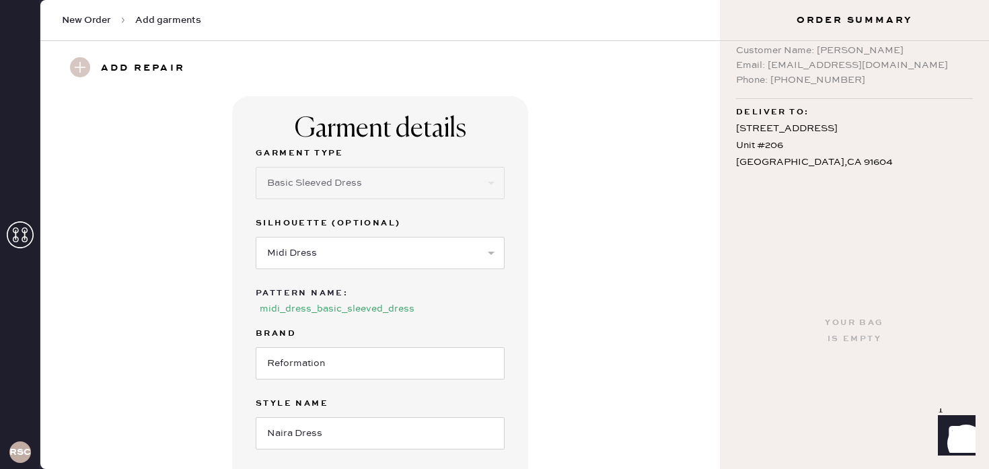
scroll to position [628, 0]
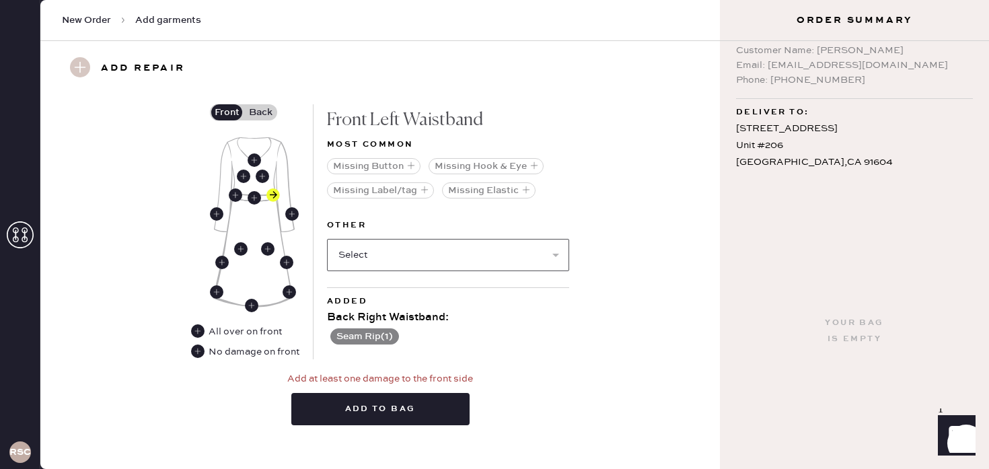
click at [516, 239] on select "Select Broken / Ripped Hem Broken Beads Broken Belt Loop Broken Button Broken C…" at bounding box center [448, 255] width 242 height 32
select select "2001"
click at [327, 239] on select "Select Broken / Ripped Hem Broken Beads Broken Belt Loop Broken Button Broken C…" at bounding box center [448, 255] width 242 height 32
select select
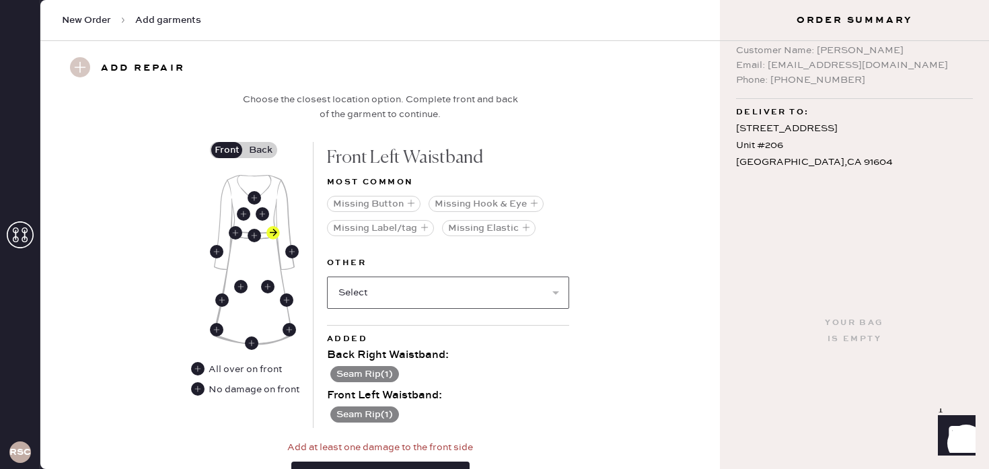
scroll to position [585, 0]
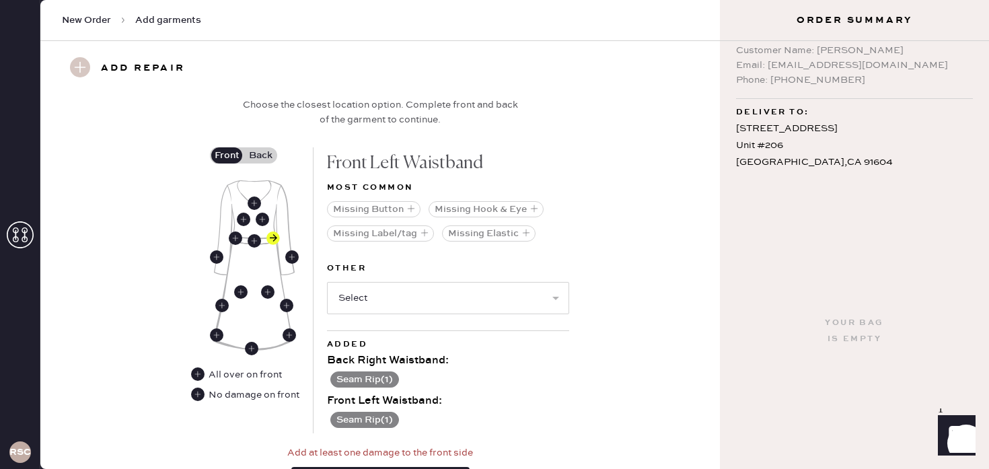
click at [259, 147] on label "Back" at bounding box center [261, 155] width 34 height 16
click at [260, 155] on input "Back" at bounding box center [260, 155] width 0 height 0
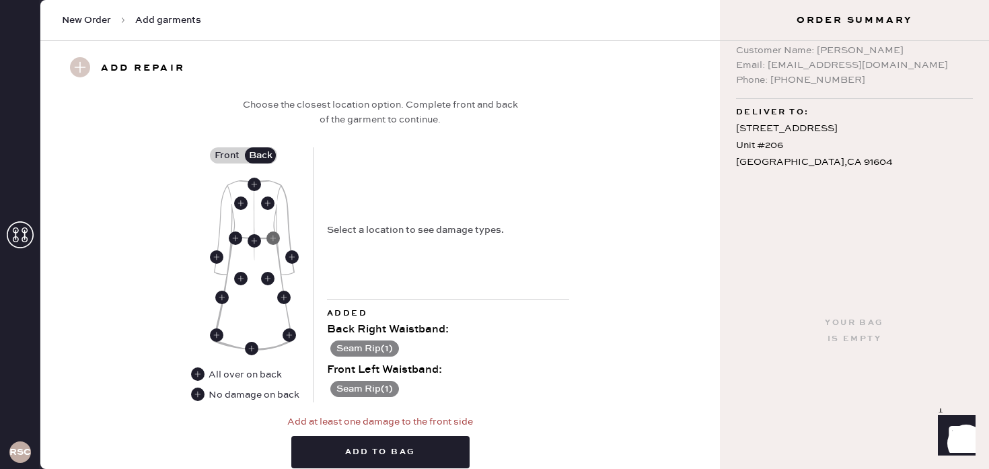
click at [272, 232] on use at bounding box center [273, 238] width 13 height 13
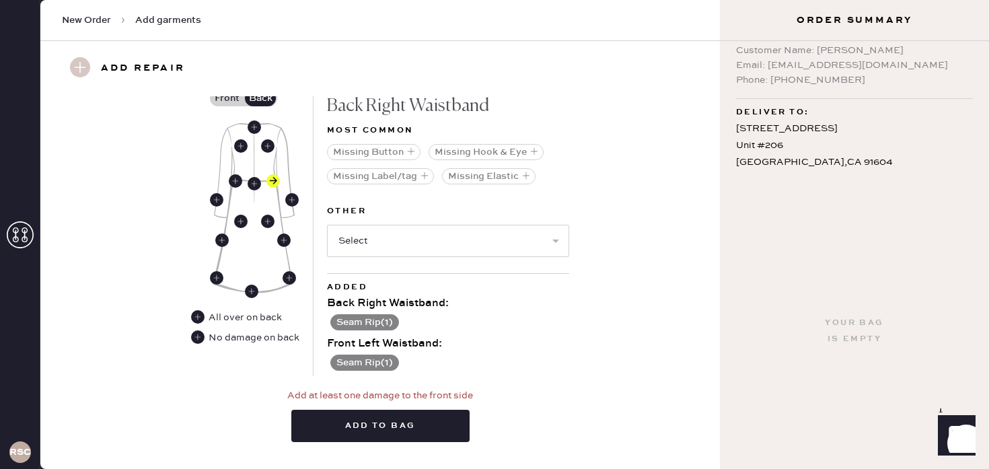
scroll to position [659, 0]
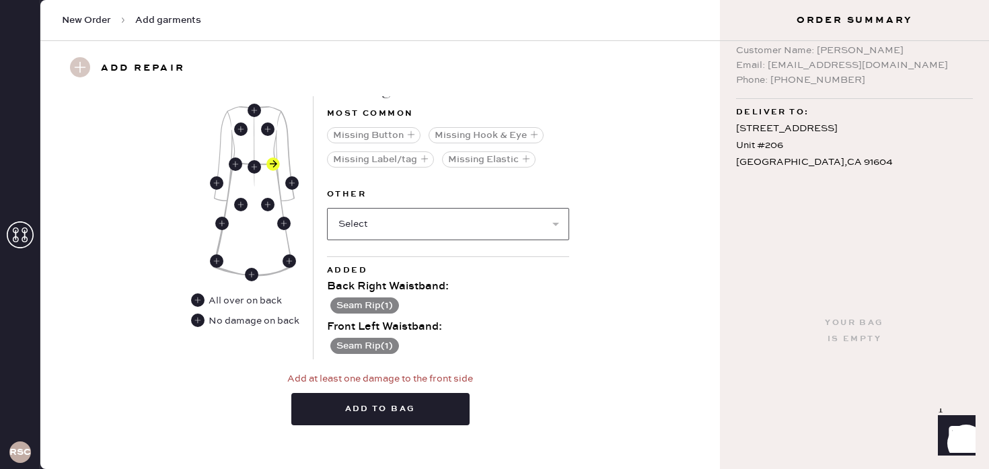
click at [379, 208] on select "Select Broken / Ripped Hem Broken Beads Broken Belt Loop Broken Button Broken C…" at bounding box center [448, 224] width 242 height 32
select select "1628"
click at [327, 208] on select "Select Broken / Ripped Hem Broken Beads Broken Belt Loop Broken Button Broken C…" at bounding box center [448, 224] width 242 height 32
select select
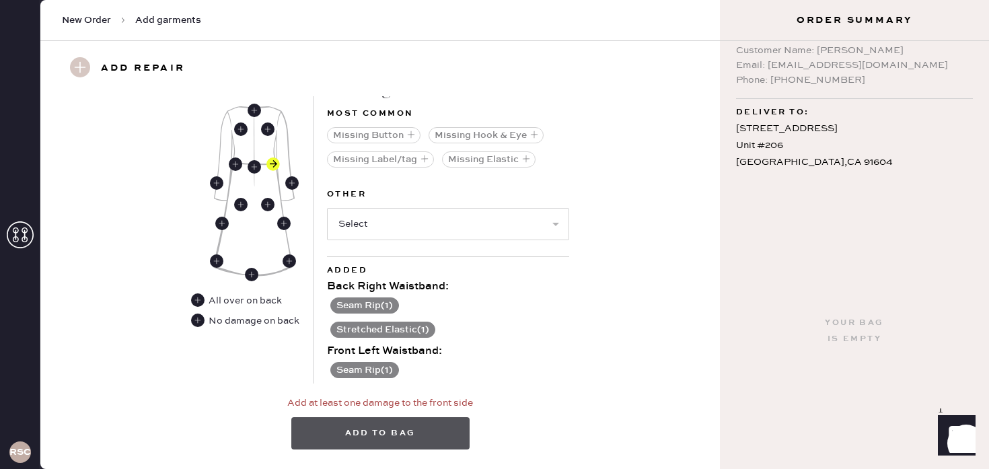
click at [367, 417] on button "Add to bag" at bounding box center [380, 433] width 178 height 32
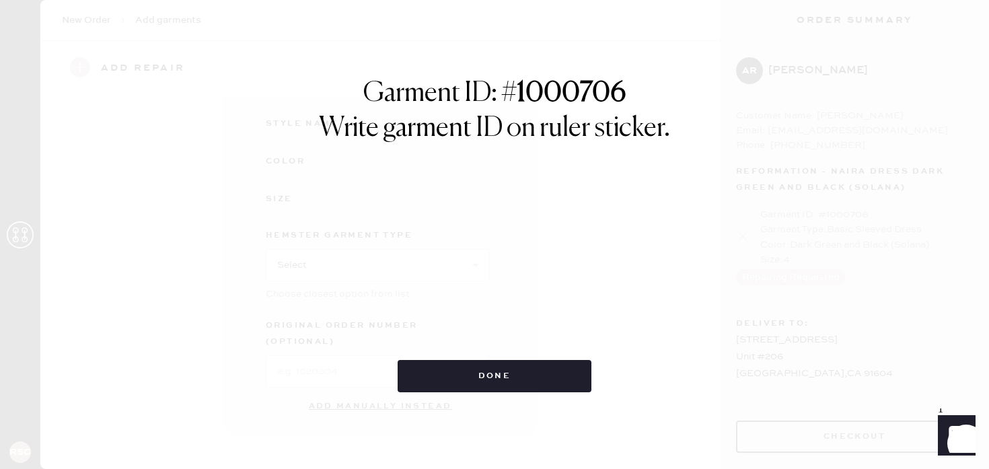
scroll to position [0, 0]
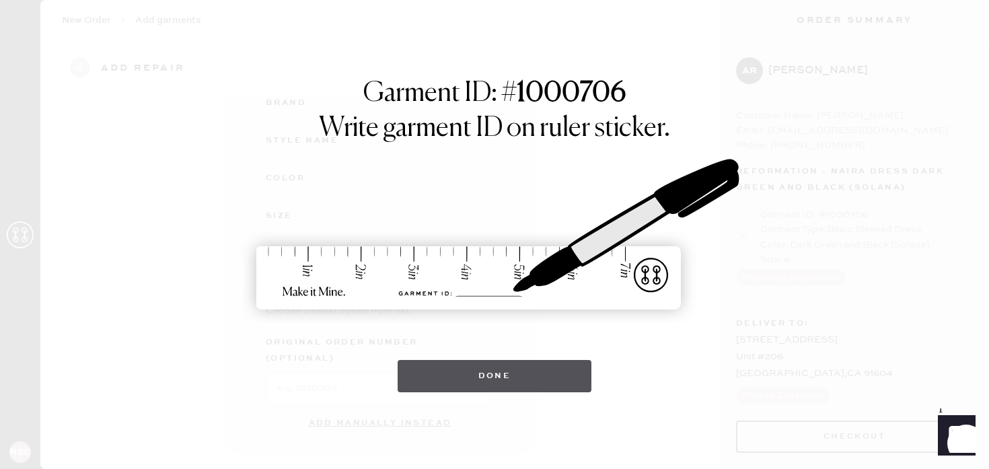
click at [492, 374] on button "Done" at bounding box center [495, 376] width 195 height 32
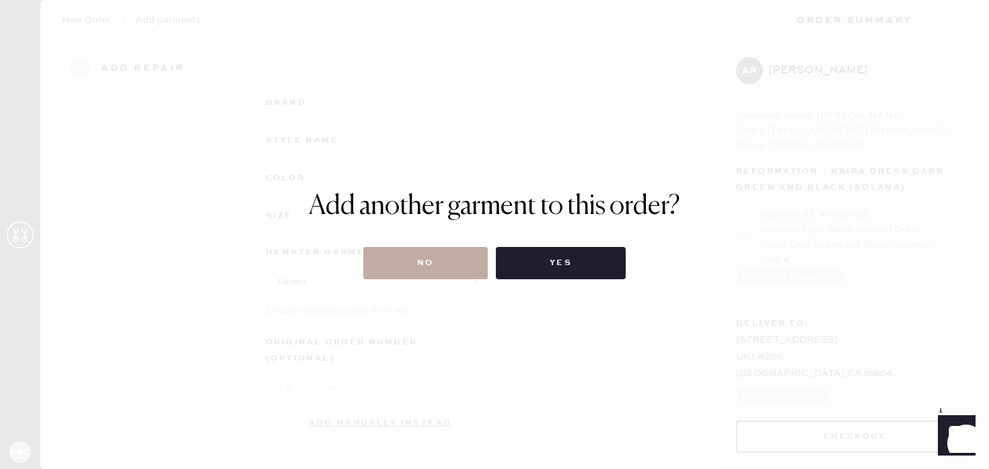
click at [439, 271] on button "No" at bounding box center [425, 263] width 125 height 32
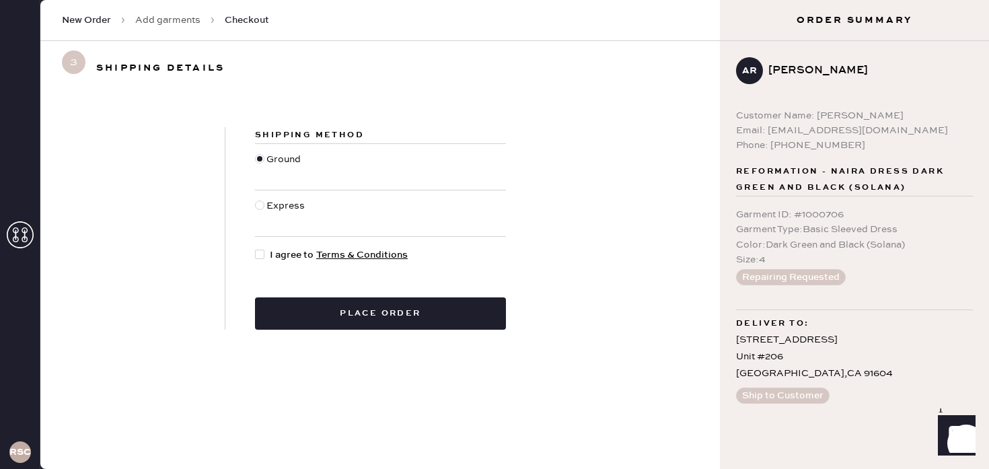
click at [262, 254] on div at bounding box center [259, 254] width 9 height 9
click at [256, 248] on input "I agree to Terms & Conditions" at bounding box center [255, 248] width 1 height 1
checkbox input "true"
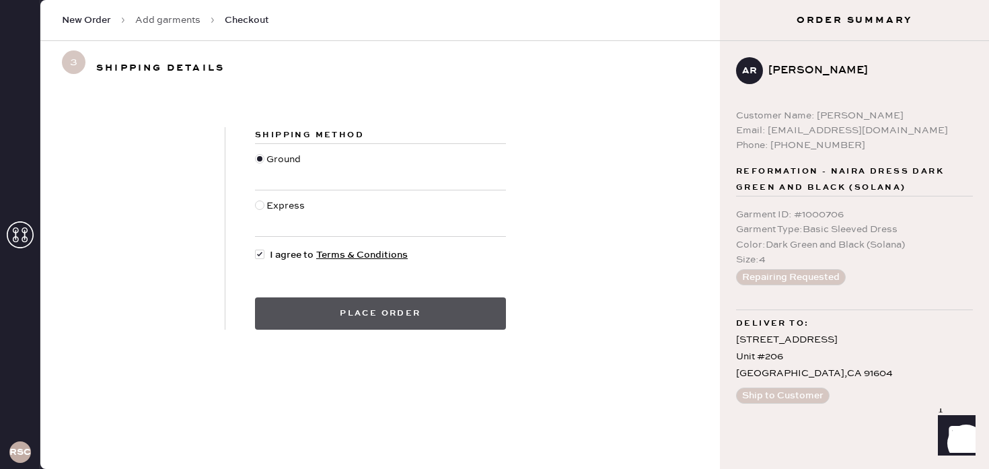
click at [345, 306] on button "Place order" at bounding box center [380, 313] width 251 height 32
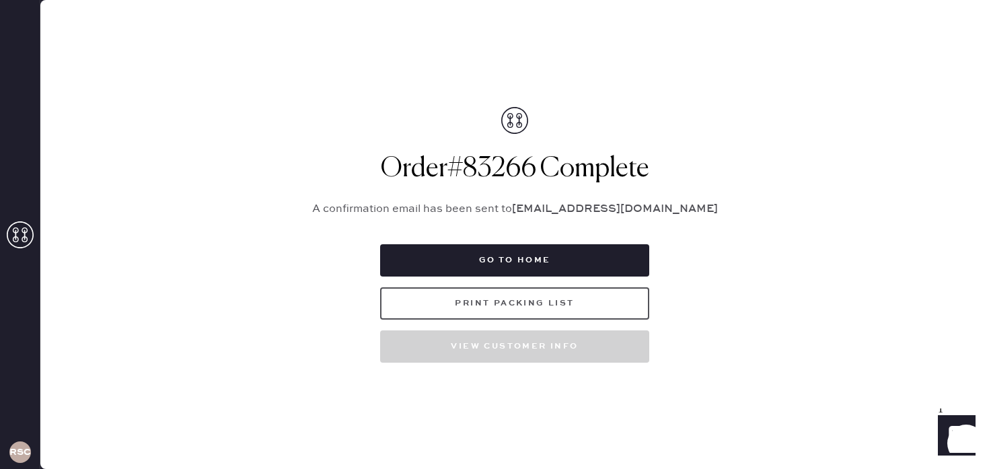
click at [514, 300] on button "Print Packing List" at bounding box center [514, 303] width 269 height 32
click at [728, 182] on h1 "Order # 83266 Complete" at bounding box center [514, 169] width 437 height 32
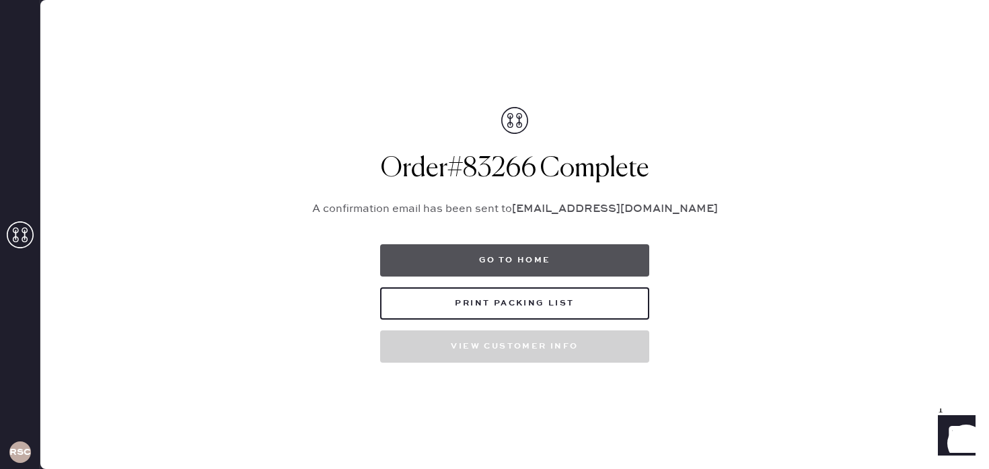
click at [590, 258] on button "Go to home" at bounding box center [514, 260] width 269 height 32
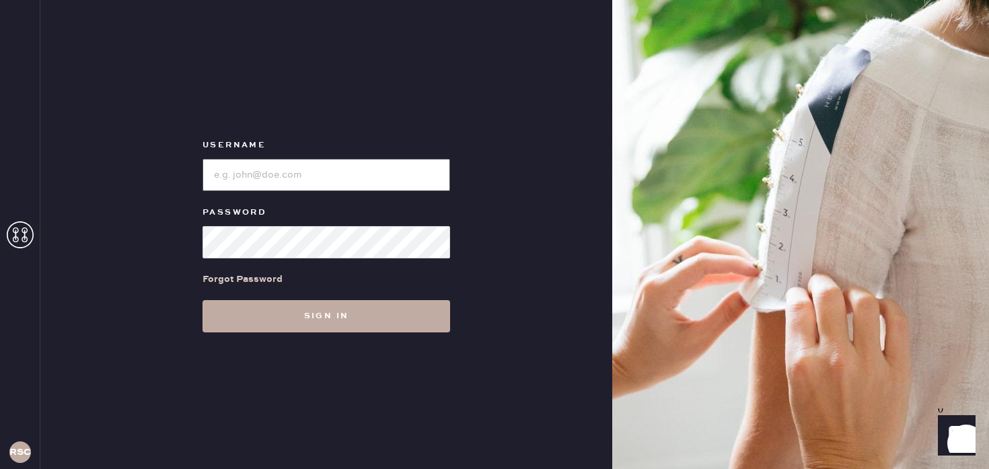
type input "Reformationstudiocity"
click at [241, 318] on button "Sign in" at bounding box center [327, 316] width 248 height 32
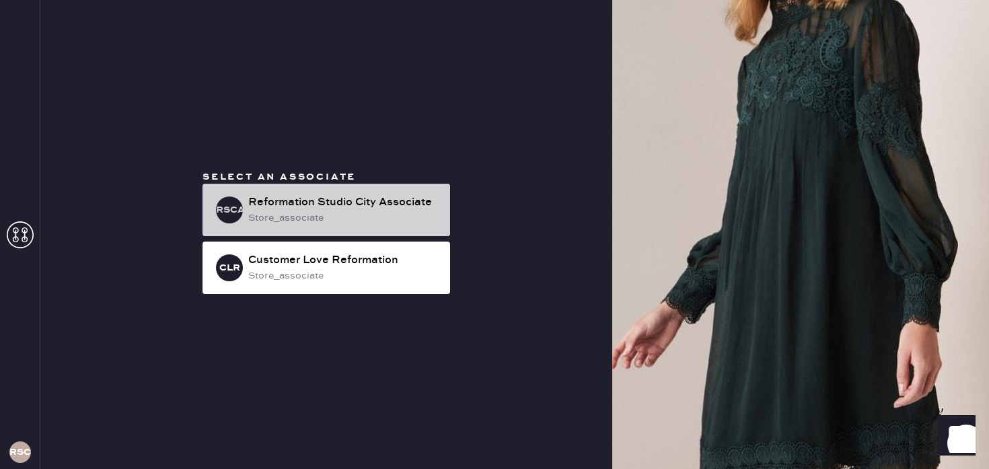
click at [370, 195] on div "Reformation Studio City Associate" at bounding box center [343, 203] width 191 height 16
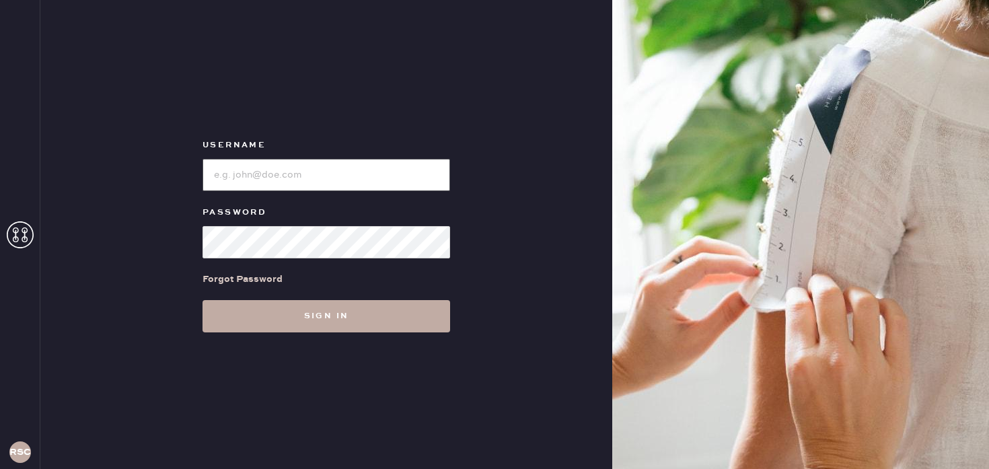
type input "Reformationstudiocity"
click at [349, 308] on button "Sign in" at bounding box center [327, 316] width 248 height 32
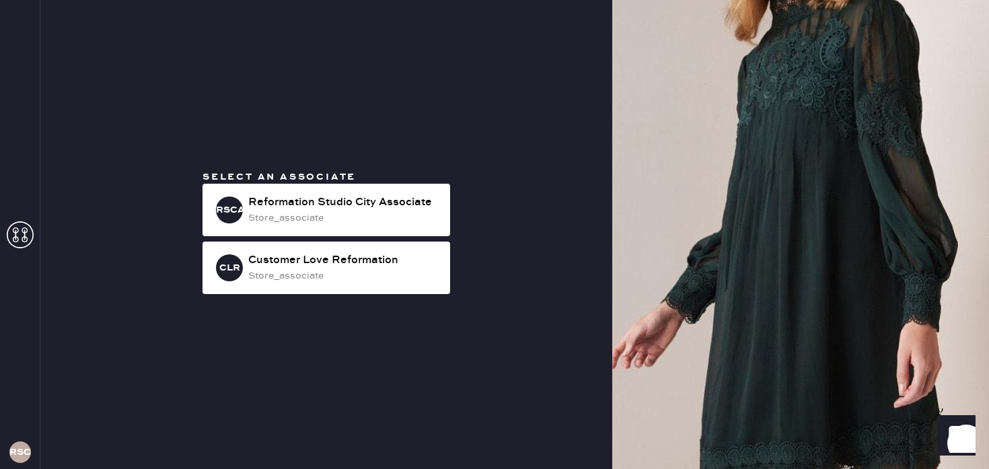
click at [427, 176] on div "Select an associate RSCA Reformation Studio City Associate store_associate CLR …" at bounding box center [326, 234] width 269 height 129
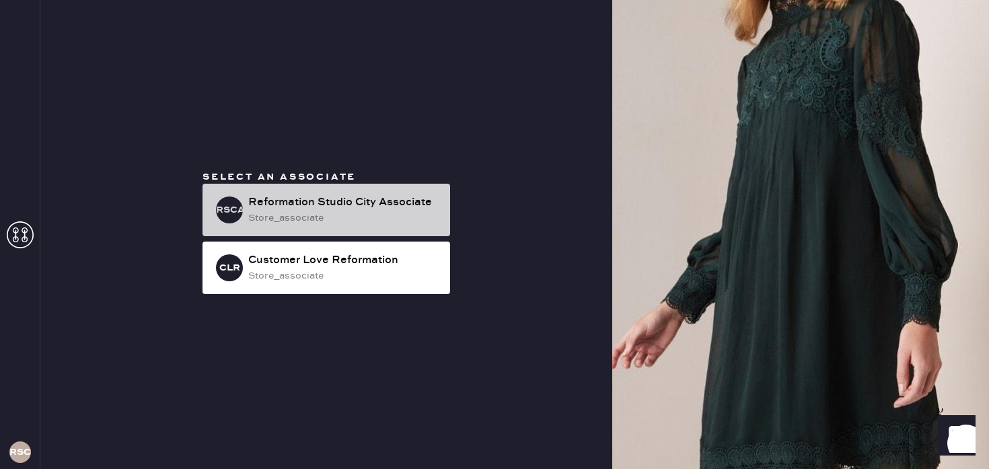
click at [397, 203] on div "Reformation Studio City Associate" at bounding box center [343, 203] width 191 height 16
